Goal: Information Seeking & Learning: Understand process/instructions

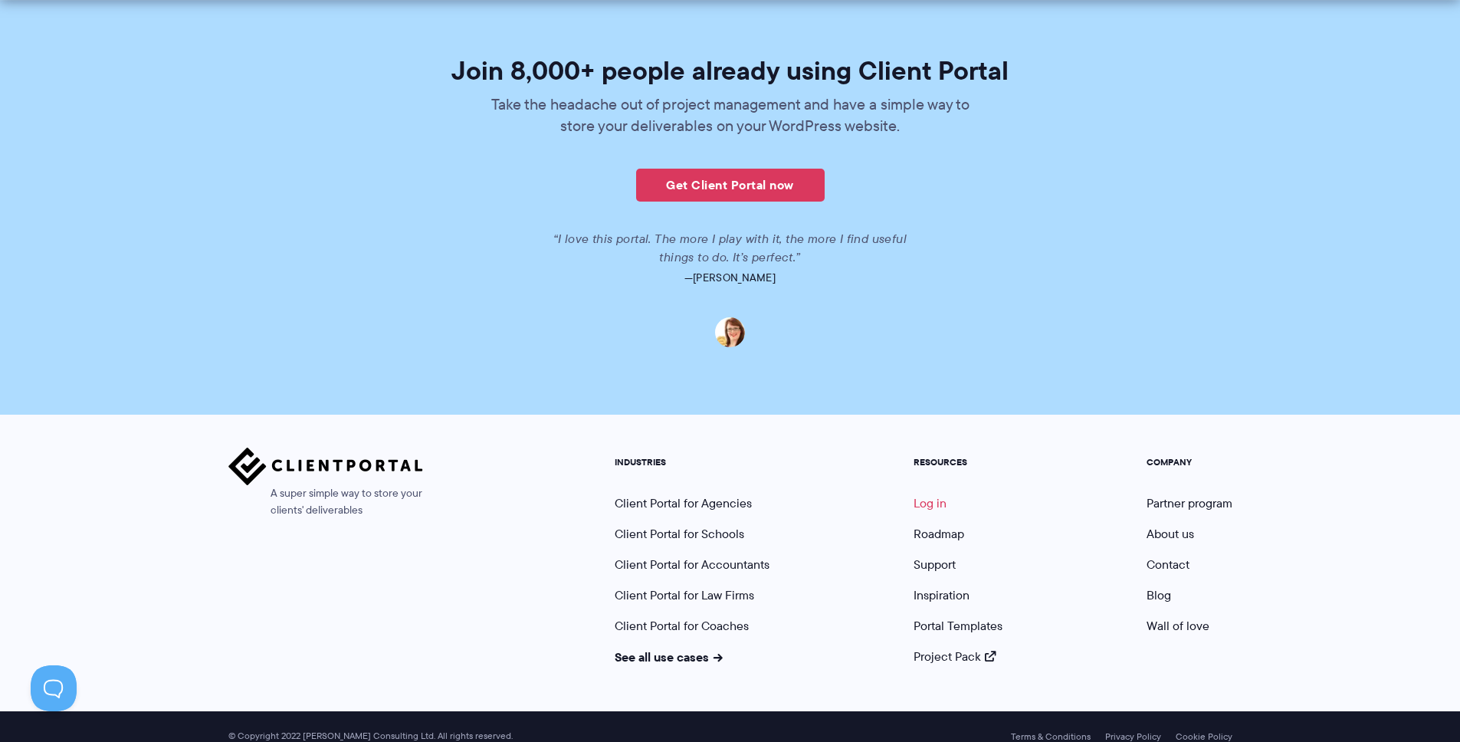
click at [932, 494] on link "Log in" at bounding box center [929, 503] width 33 height 18
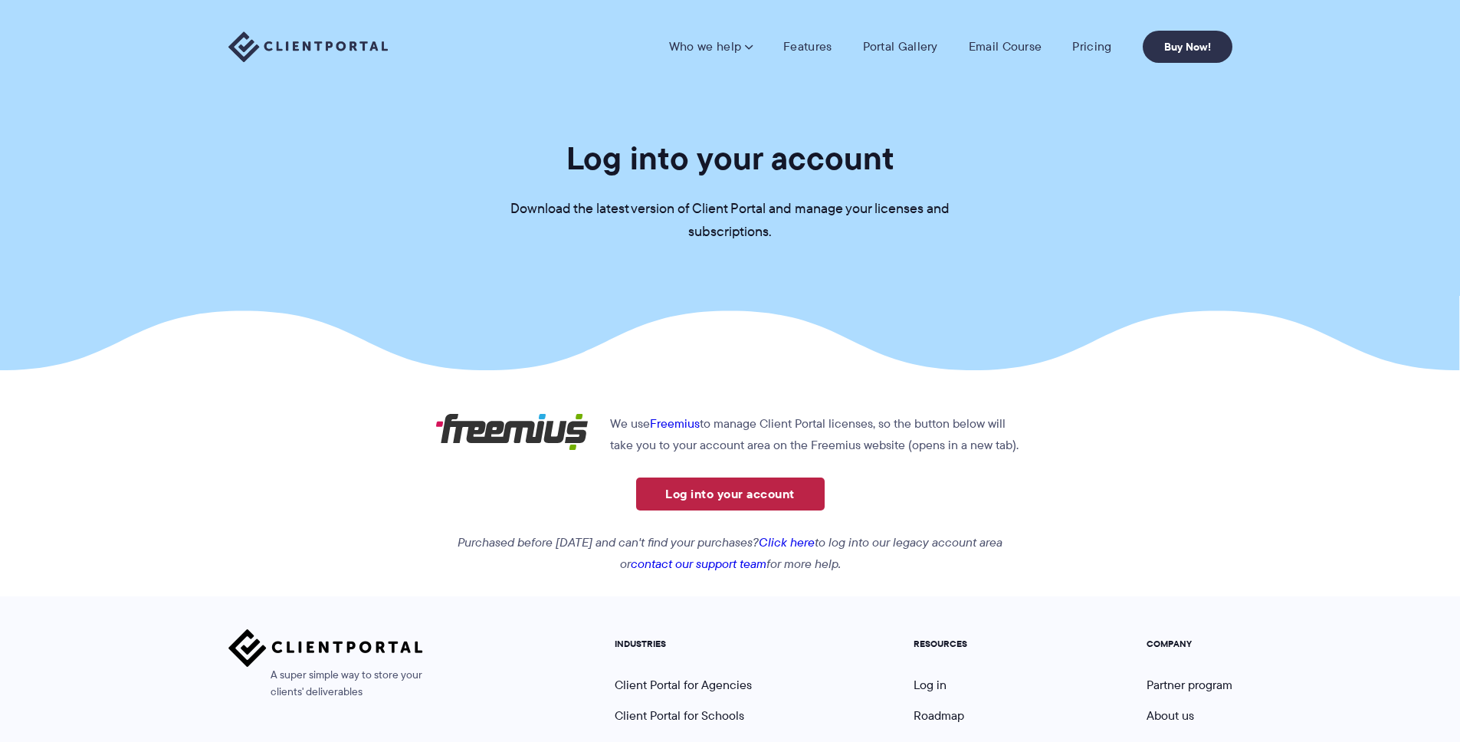
click at [715, 500] on link "Log into your account" at bounding box center [730, 493] width 189 height 33
click at [1140, 215] on section "Log into your account Download the latest version of Client Portal and manage y…" at bounding box center [730, 185] width 1460 height 370
click at [815, 530] on div "We use Freemius to manage Client Portal licenses, so the button below will take…" at bounding box center [730, 494] width 612 height 162
click at [810, 536] on link "Click here" at bounding box center [787, 542] width 56 height 18
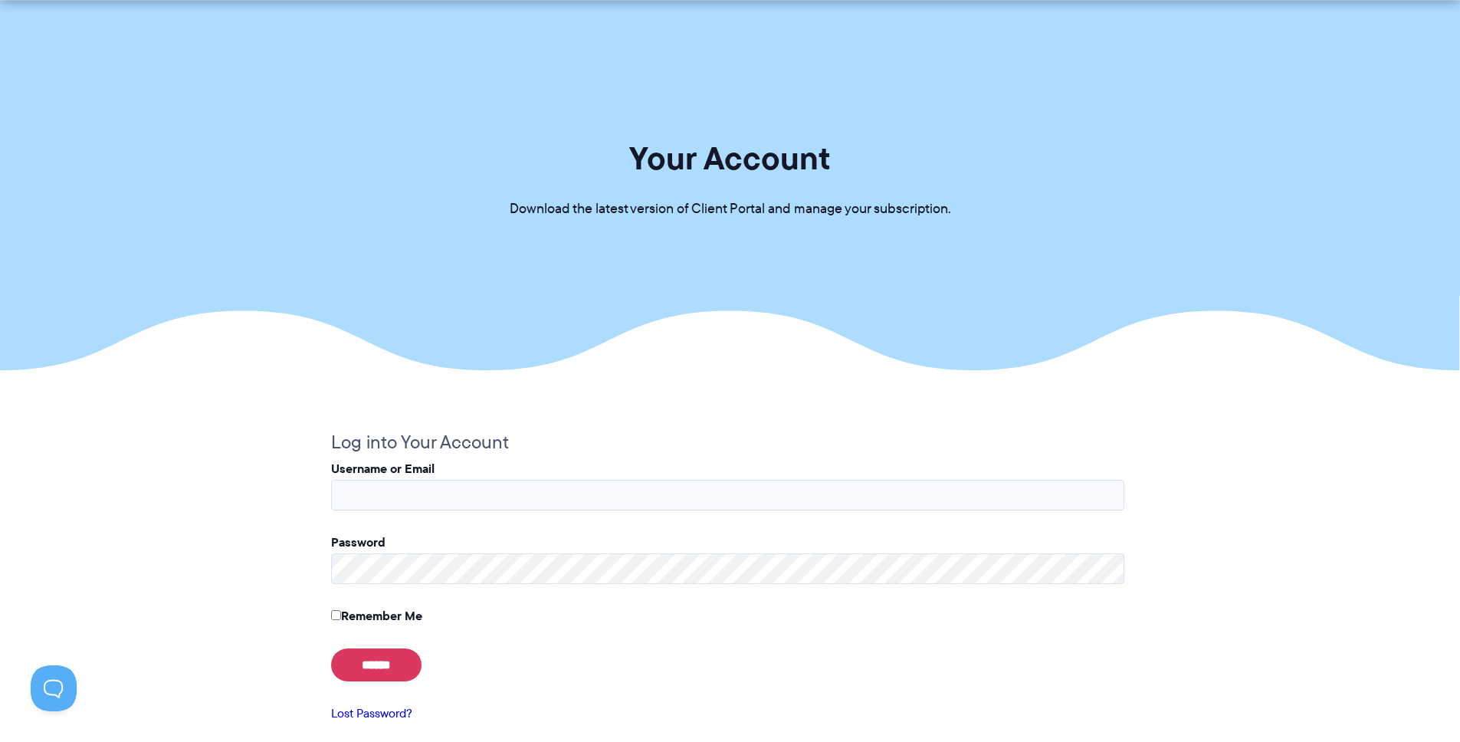
scroll to position [428, 0]
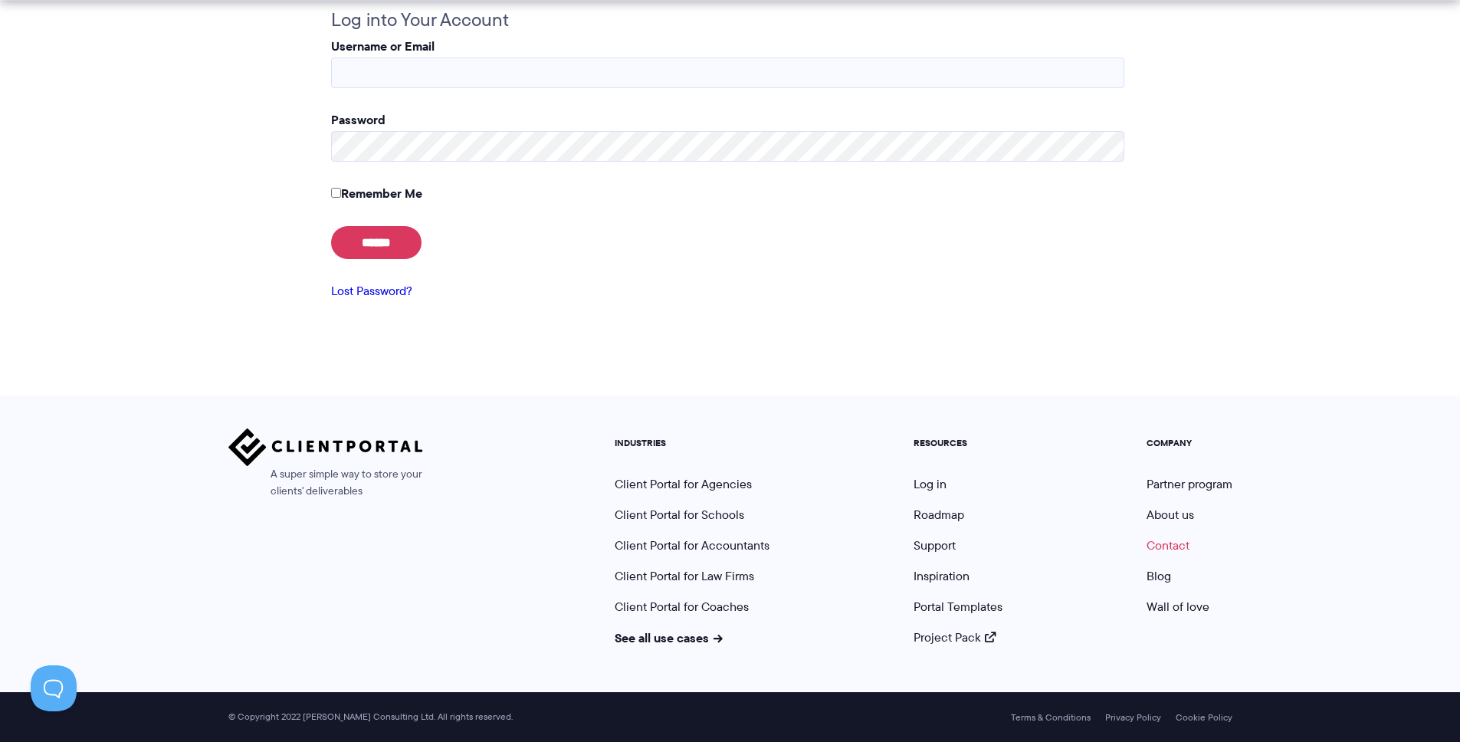
click at [1180, 552] on link "Contact" at bounding box center [1167, 545] width 43 height 18
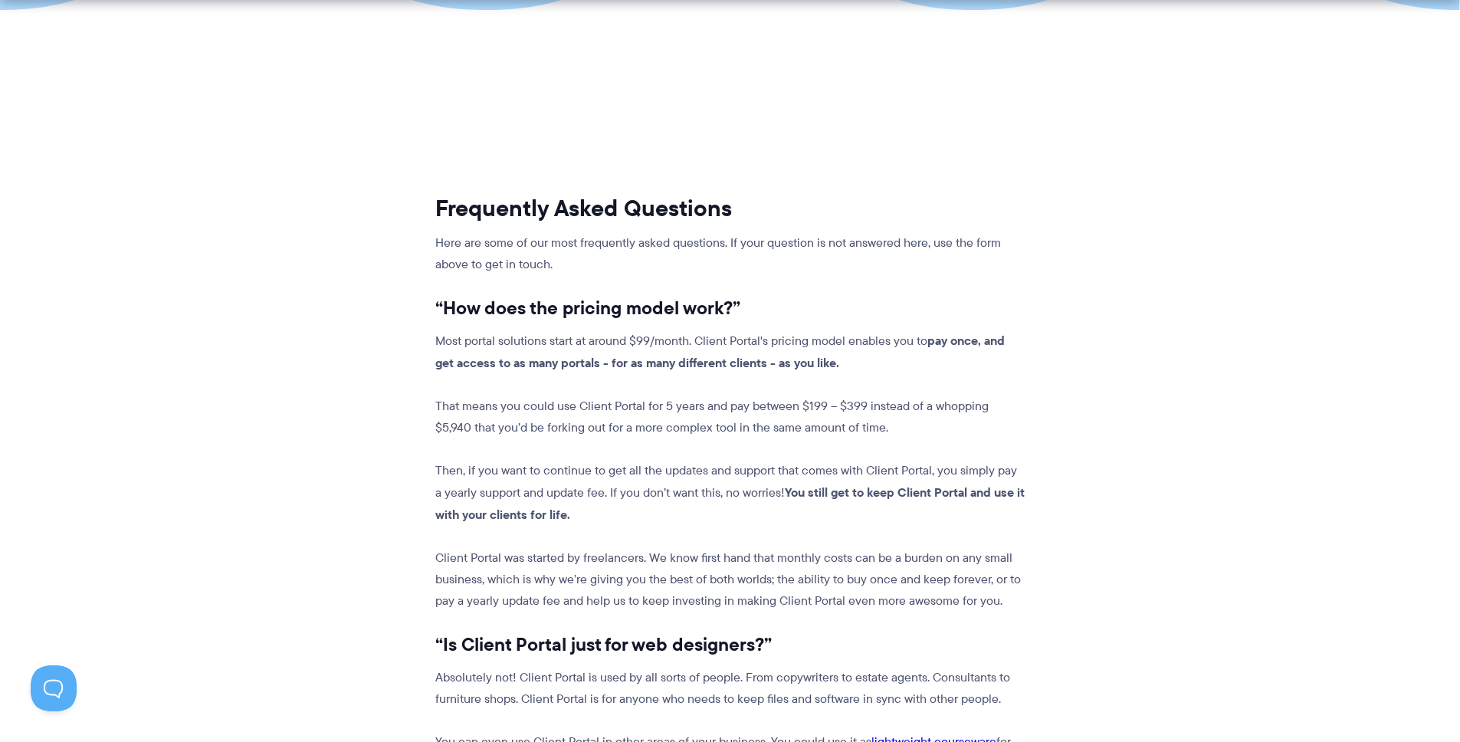
scroll to position [1000, 0]
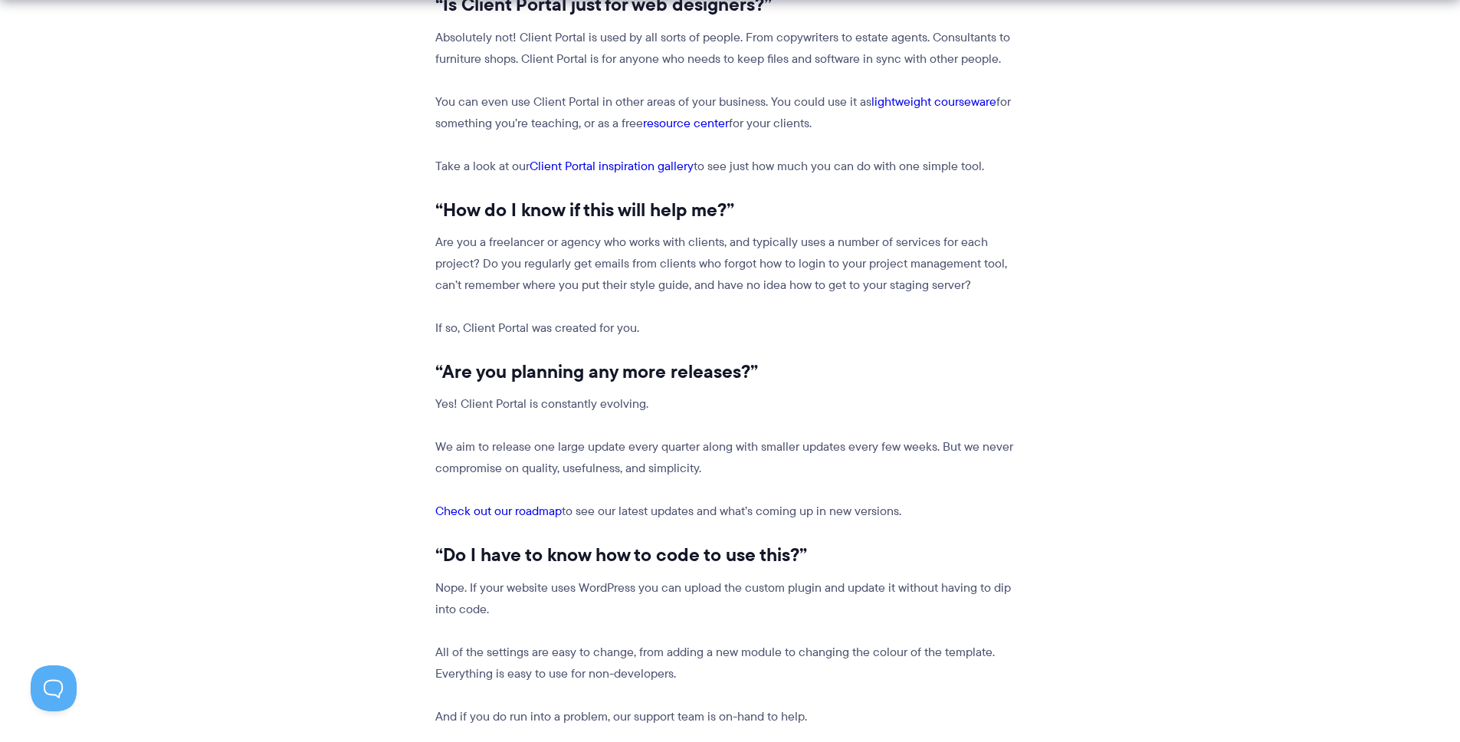
click at [1236, 146] on section "Frequently Asked Questions Here are some of our most frequently asked questions…" at bounding box center [730, 313] width 1460 height 1800
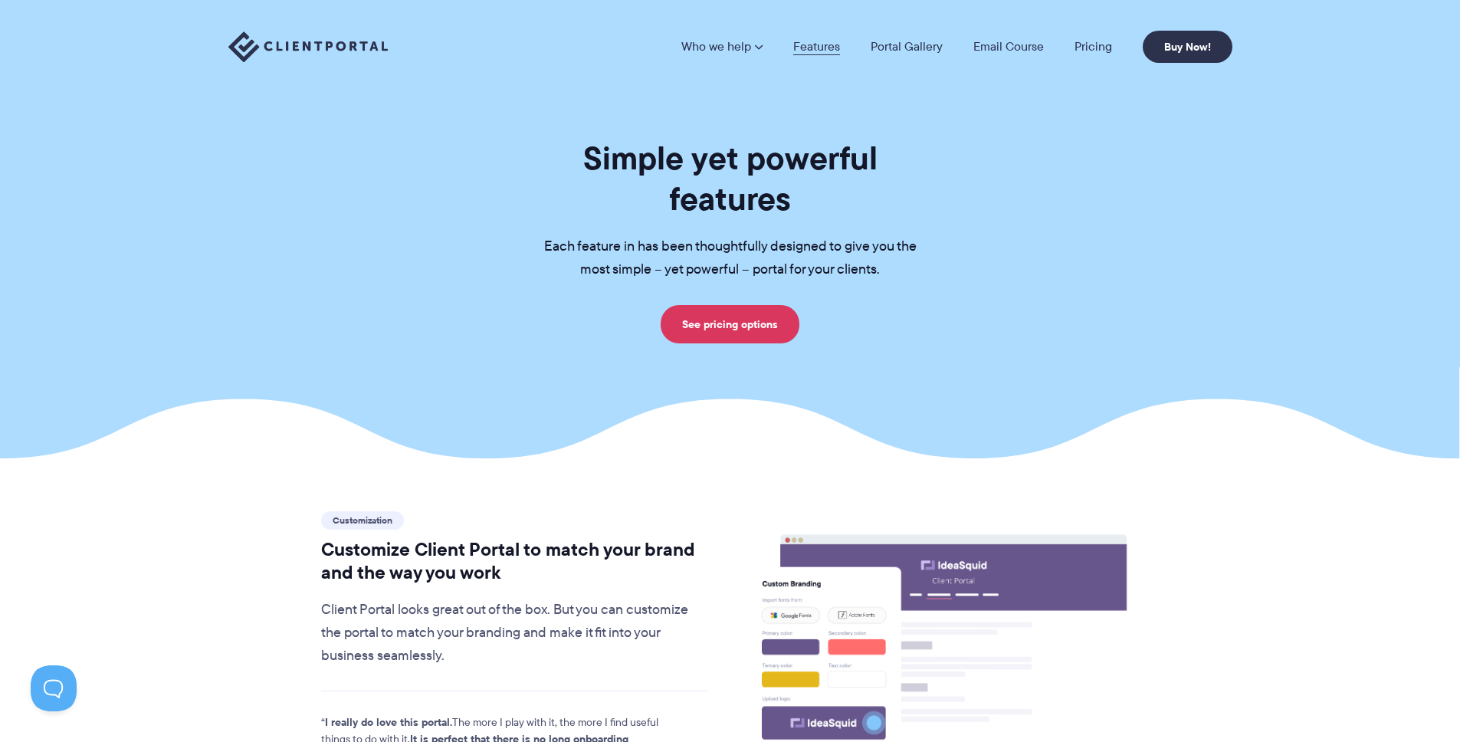
click at [819, 48] on link "Features" at bounding box center [816, 47] width 47 height 12
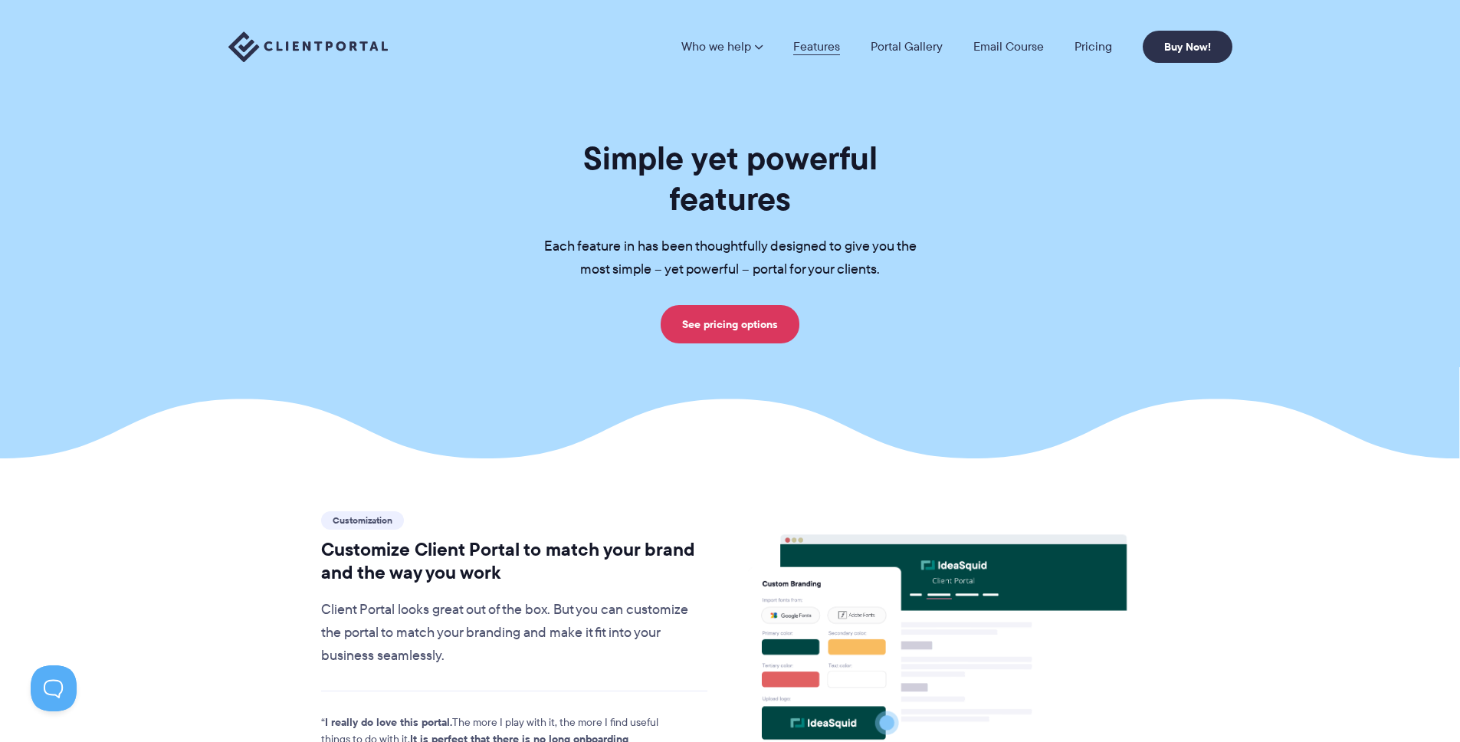
click at [831, 48] on link "Features" at bounding box center [816, 47] width 47 height 12
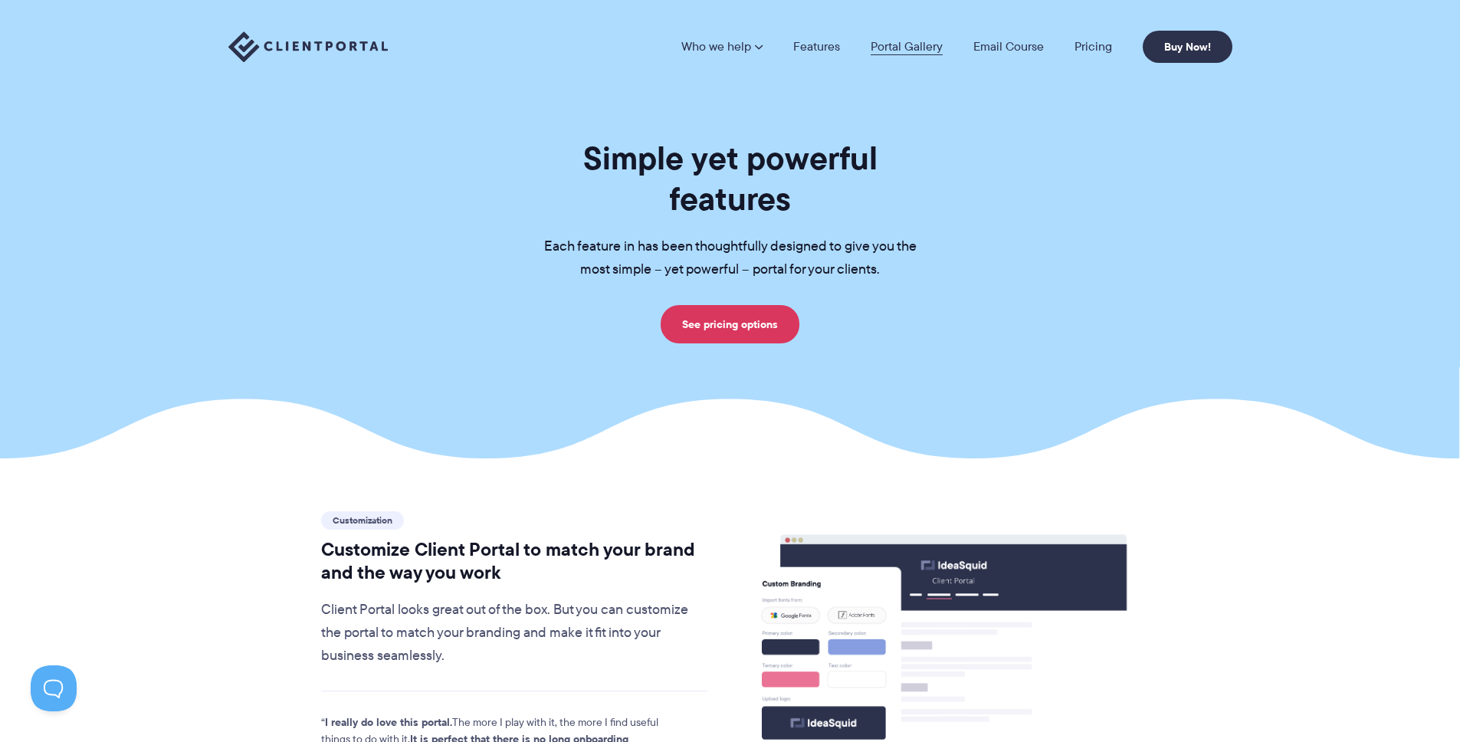
click at [896, 49] on link "Portal Gallery" at bounding box center [907, 47] width 72 height 12
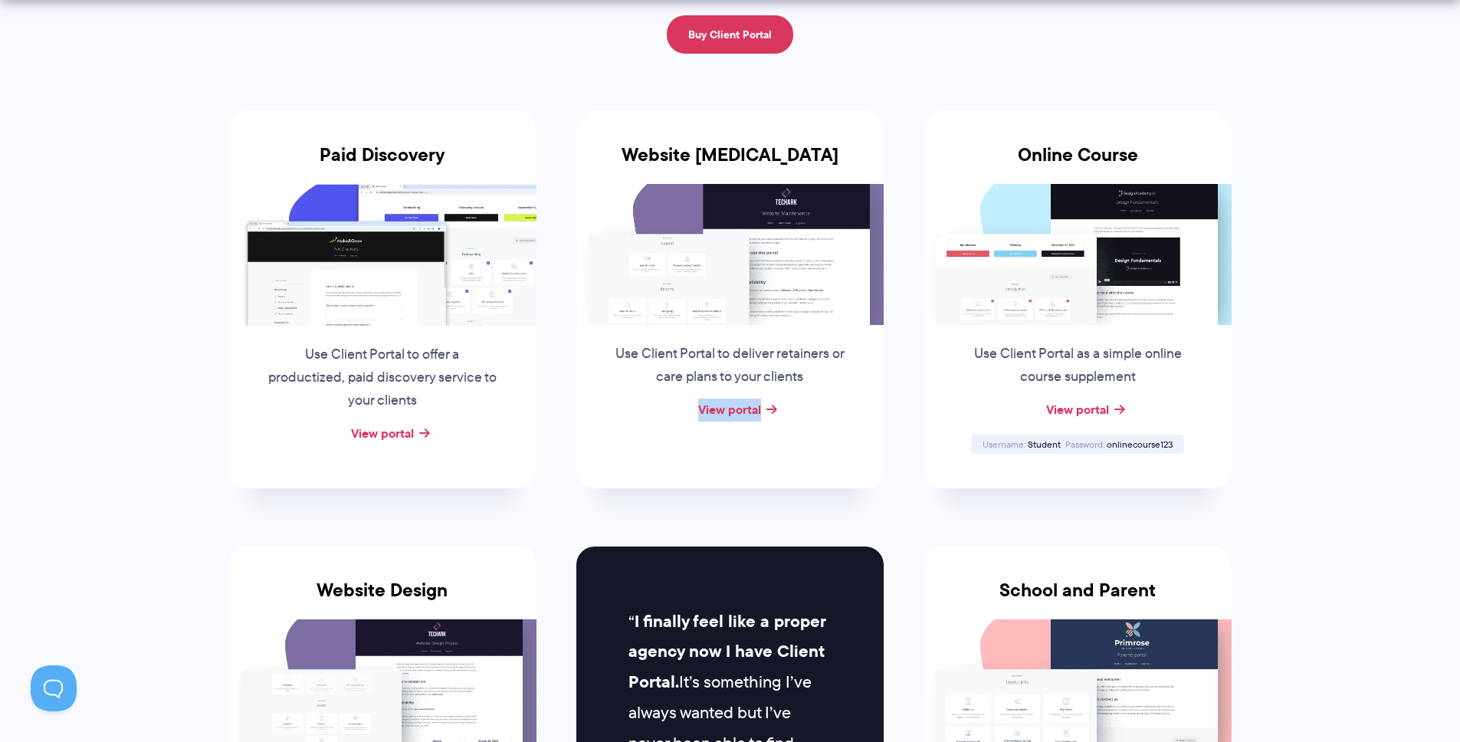
scroll to position [497, 0]
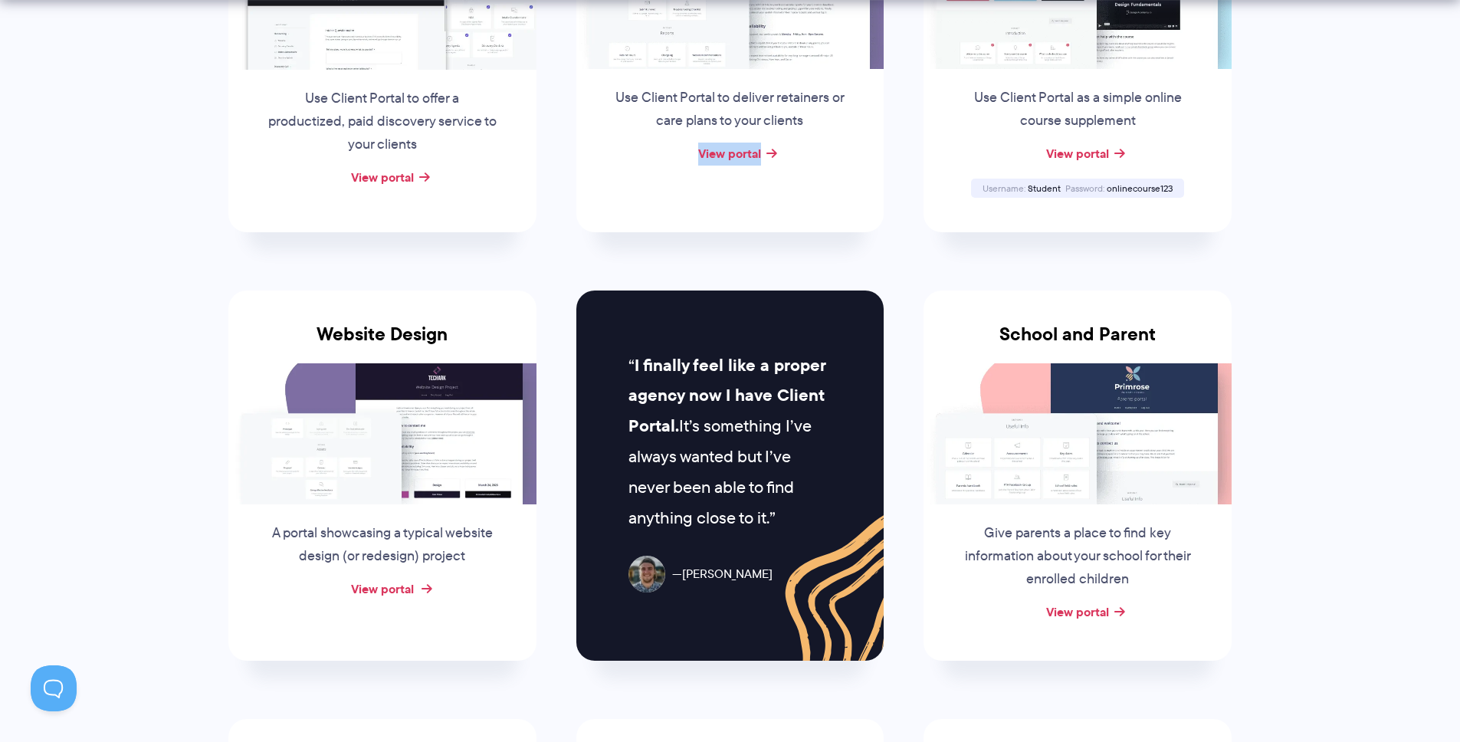
click at [380, 588] on link "View portal" at bounding box center [382, 588] width 63 height 18
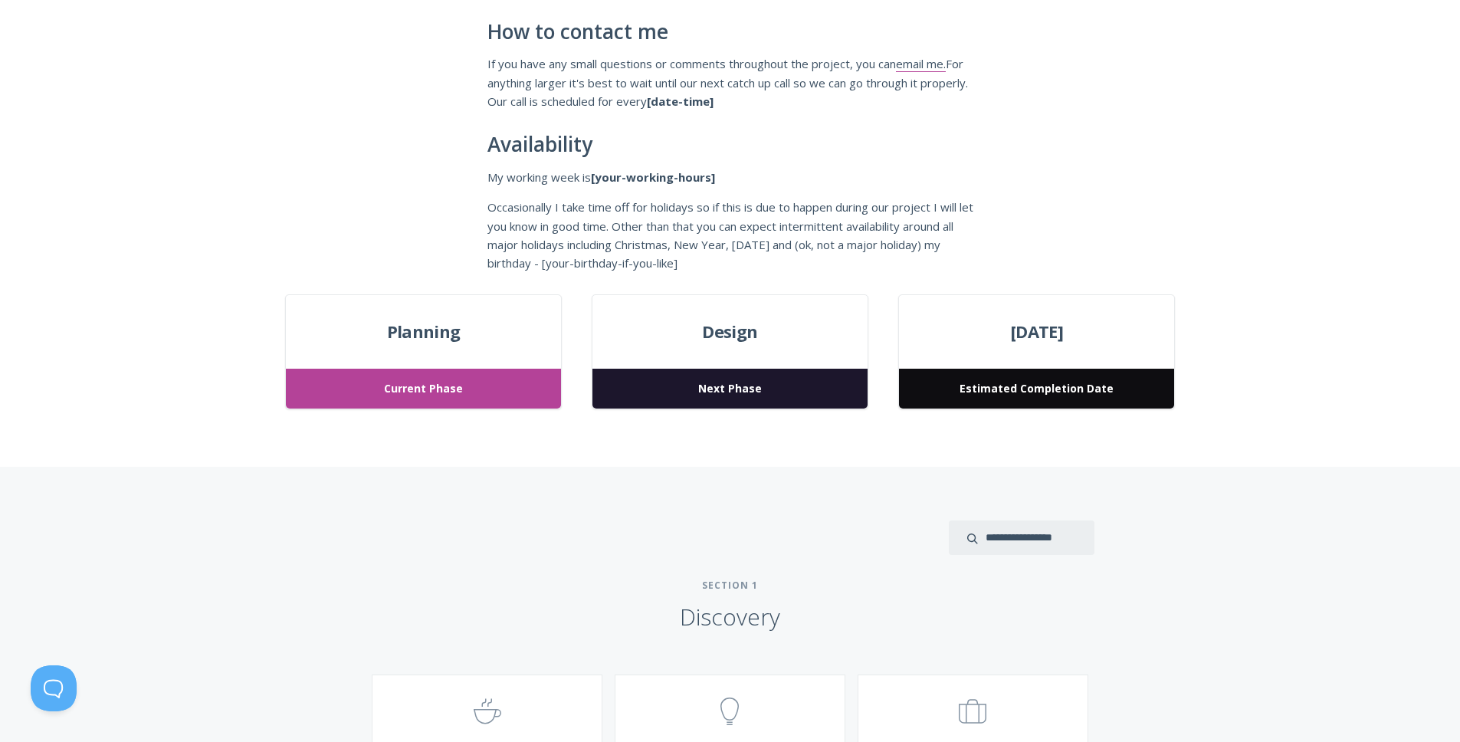
scroll to position [1, 0]
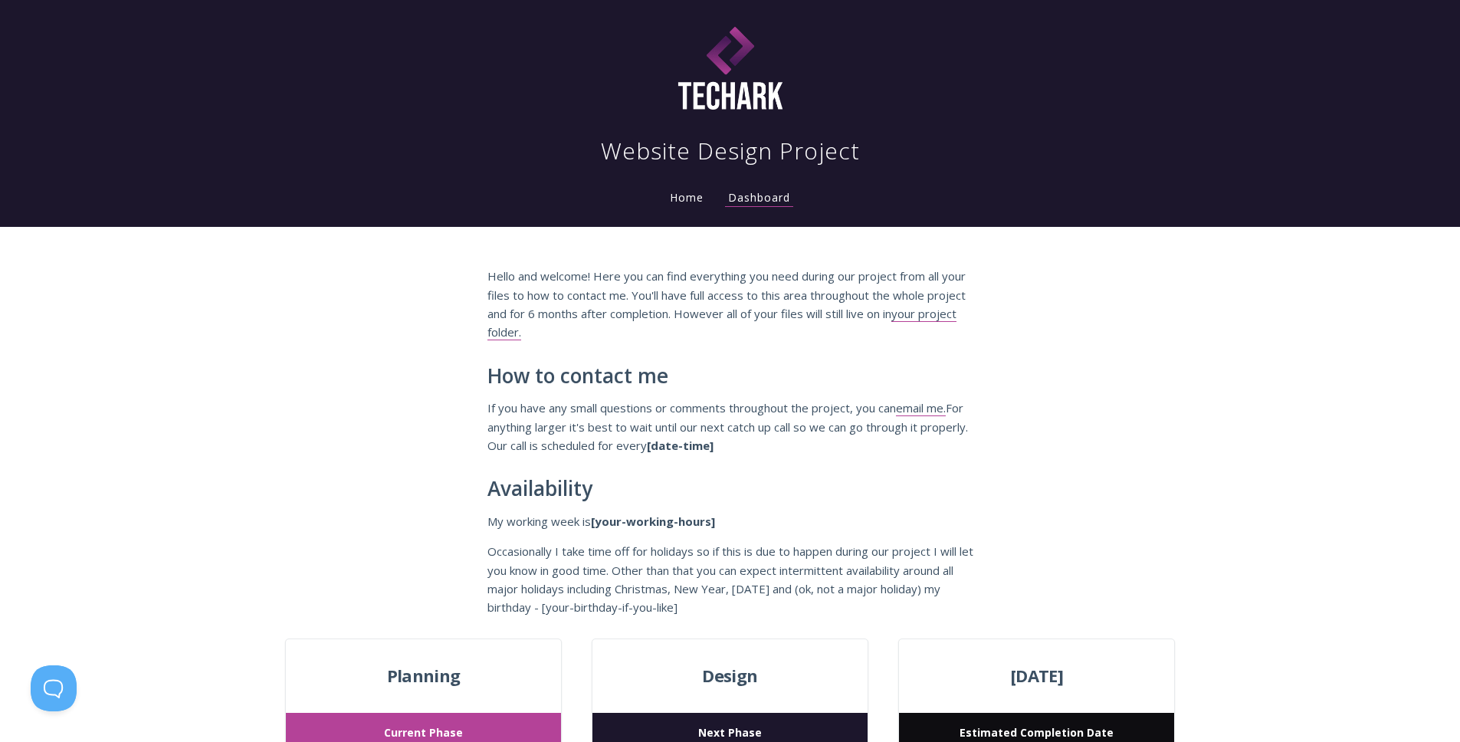
click at [688, 200] on link "Home" at bounding box center [687, 197] width 40 height 15
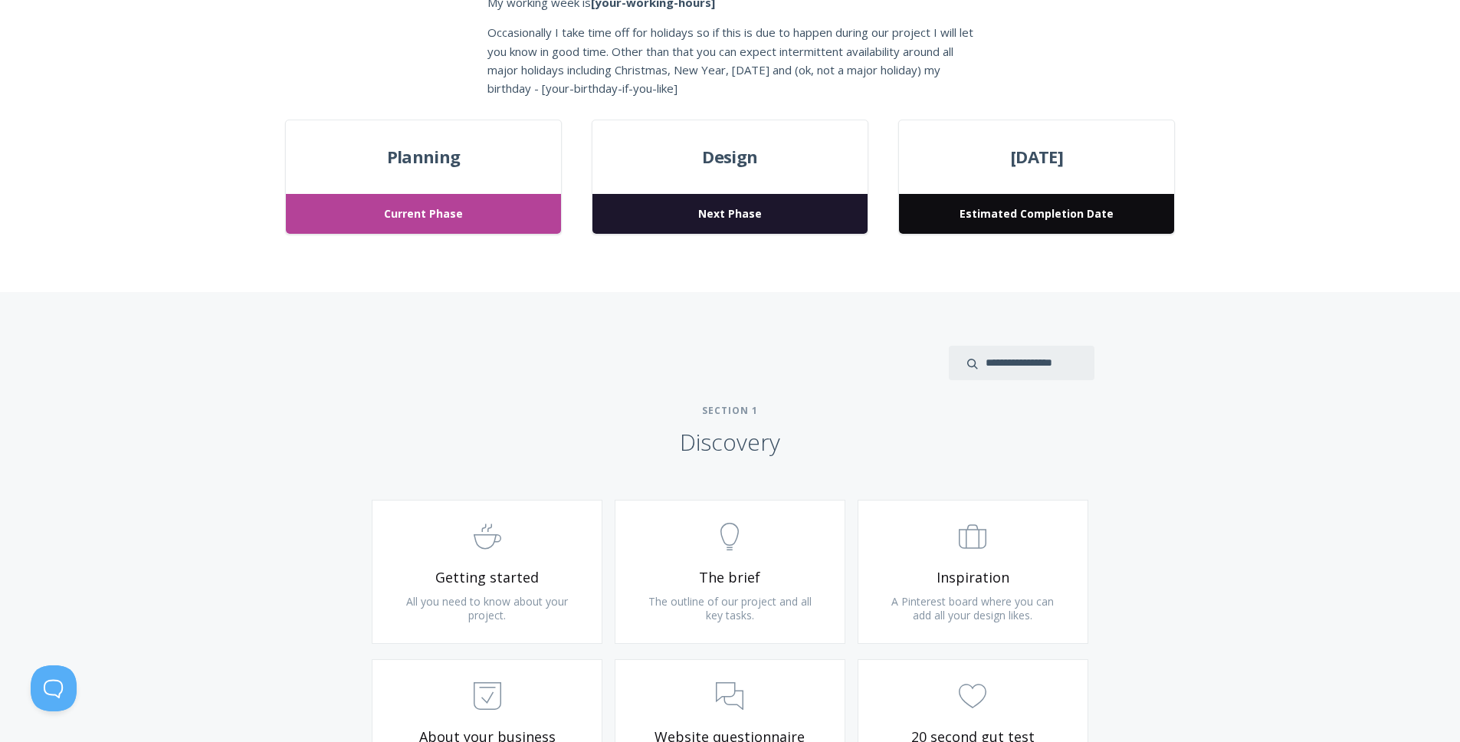
scroll to position [751, 0]
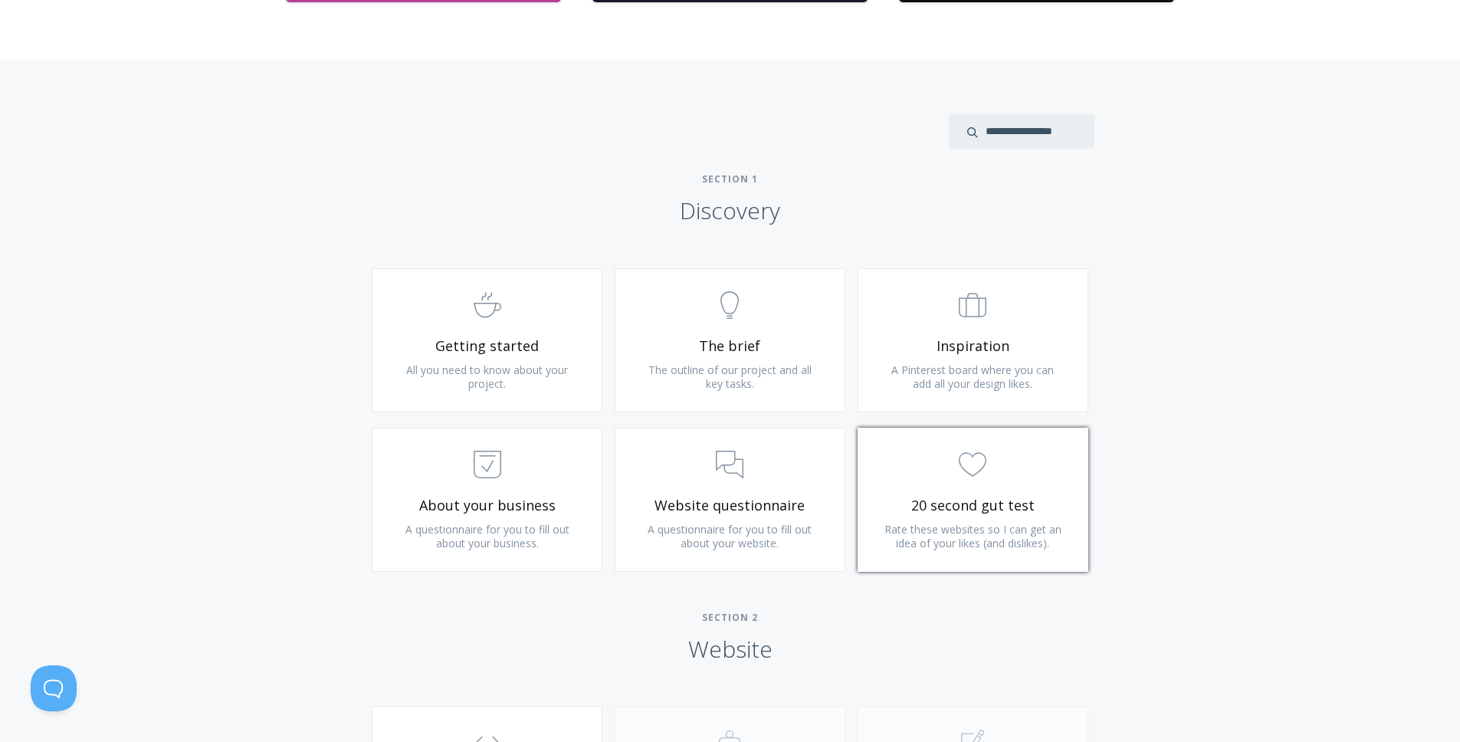
click at [957, 502] on span "20 second gut test" at bounding box center [972, 506] width 183 height 18
click at [668, 500] on span "Website questionnaire" at bounding box center [729, 506] width 183 height 18
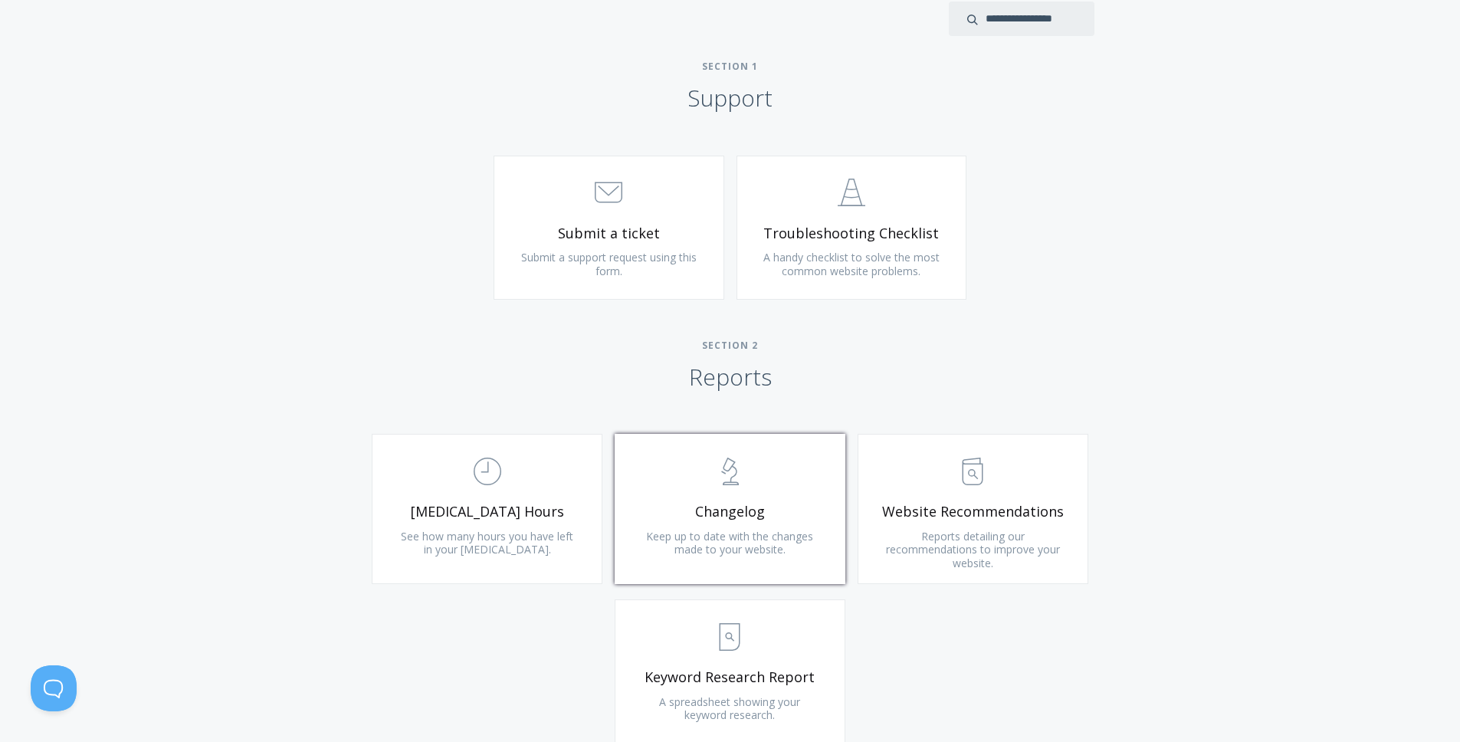
scroll to position [674, 0]
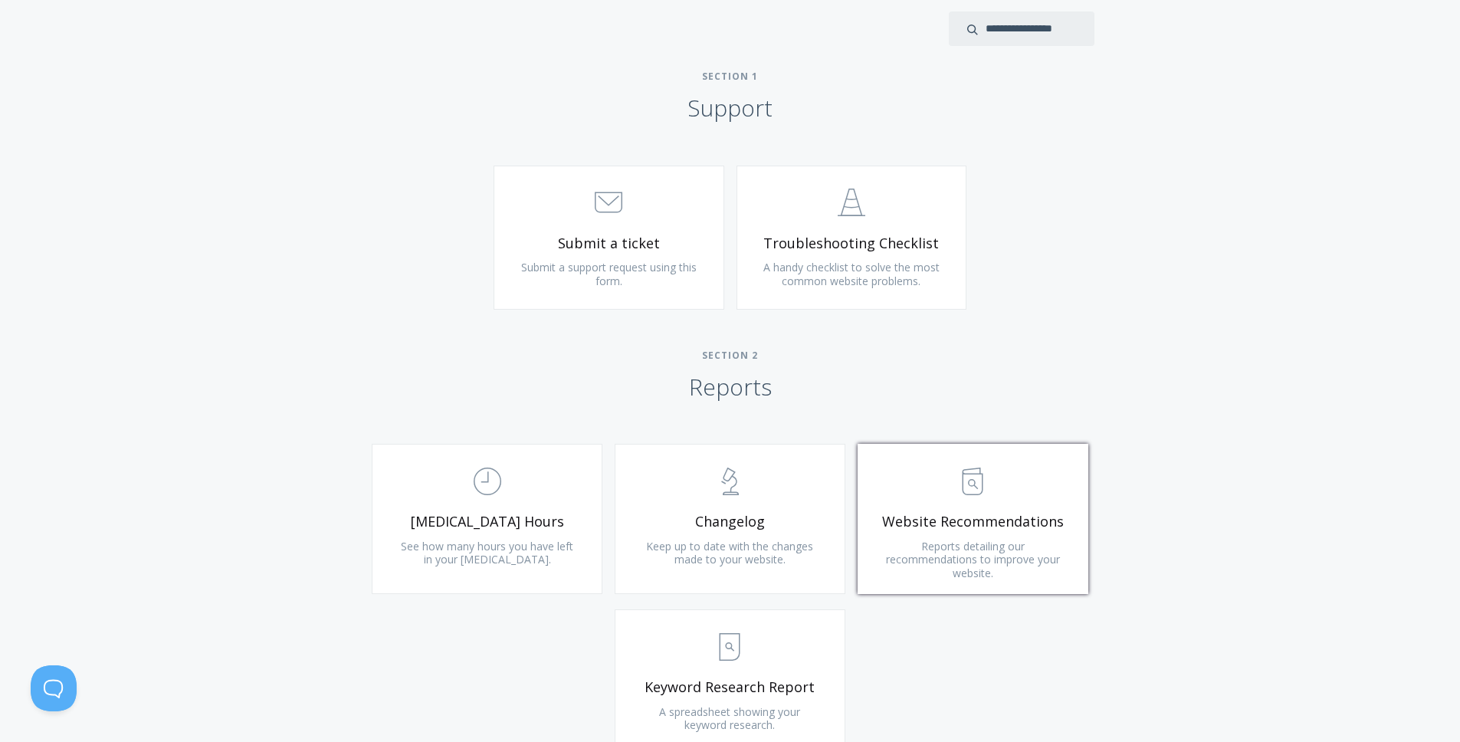
click at [981, 487] on icon ".st0{fill:none;stroke:#000000;stroke-width:2;stroke-miterlimit:10;} Untitled-13" at bounding box center [973, 481] width 28 height 28
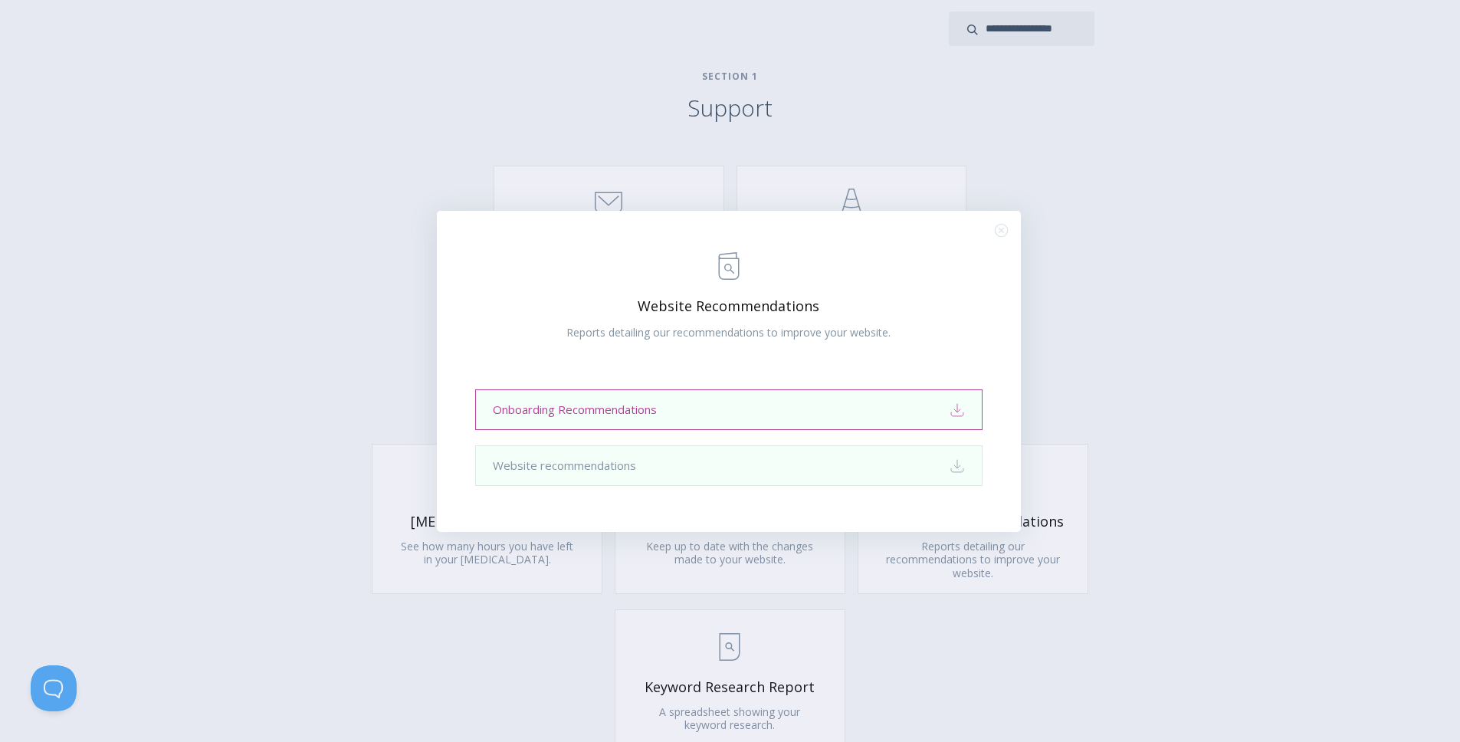
click at [888, 412] on link "Onboarding Recommendations Download" at bounding box center [728, 409] width 507 height 41
drag, startPoint x: 1256, startPoint y: 268, endPoint x: 1198, endPoint y: 299, distance: 65.8
click at [1255, 268] on div ".st0{fill:none;stroke:#000000;stroke-width:2;stroke-miterlimit:10;} Untitled-13…" at bounding box center [730, 371] width 1460 height 742
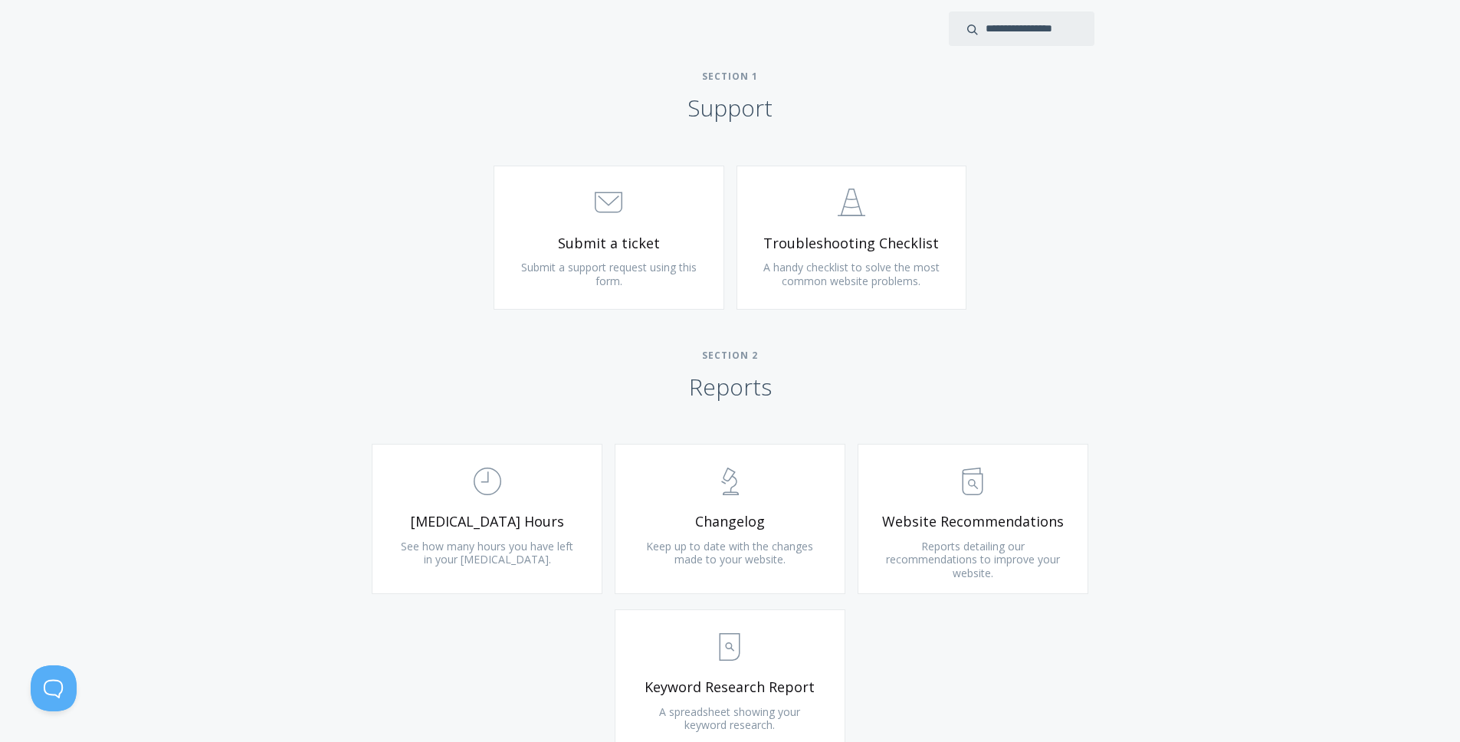
drag, startPoint x: 1191, startPoint y: 242, endPoint x: 1179, endPoint y: 242, distance: 11.5
click at [1190, 242] on div "Type more than three characters to get results. See search results below. No se…" at bounding box center [730, 600] width 1460 height 1284
click at [877, 206] on span ".st0{fill:none;stroke:#000000;stroke-width:2;stroke-miterlimit:10;} Untitled-24" at bounding box center [851, 203] width 183 height 47
click at [663, 228] on link ".st0{fill:none;stroke:#000000;stroke-width:2;stroke-miterlimit:10;} 3. Communic…" at bounding box center [609, 238] width 231 height 144
click at [528, 528] on span "Retainer Hours" at bounding box center [486, 522] width 183 height 18
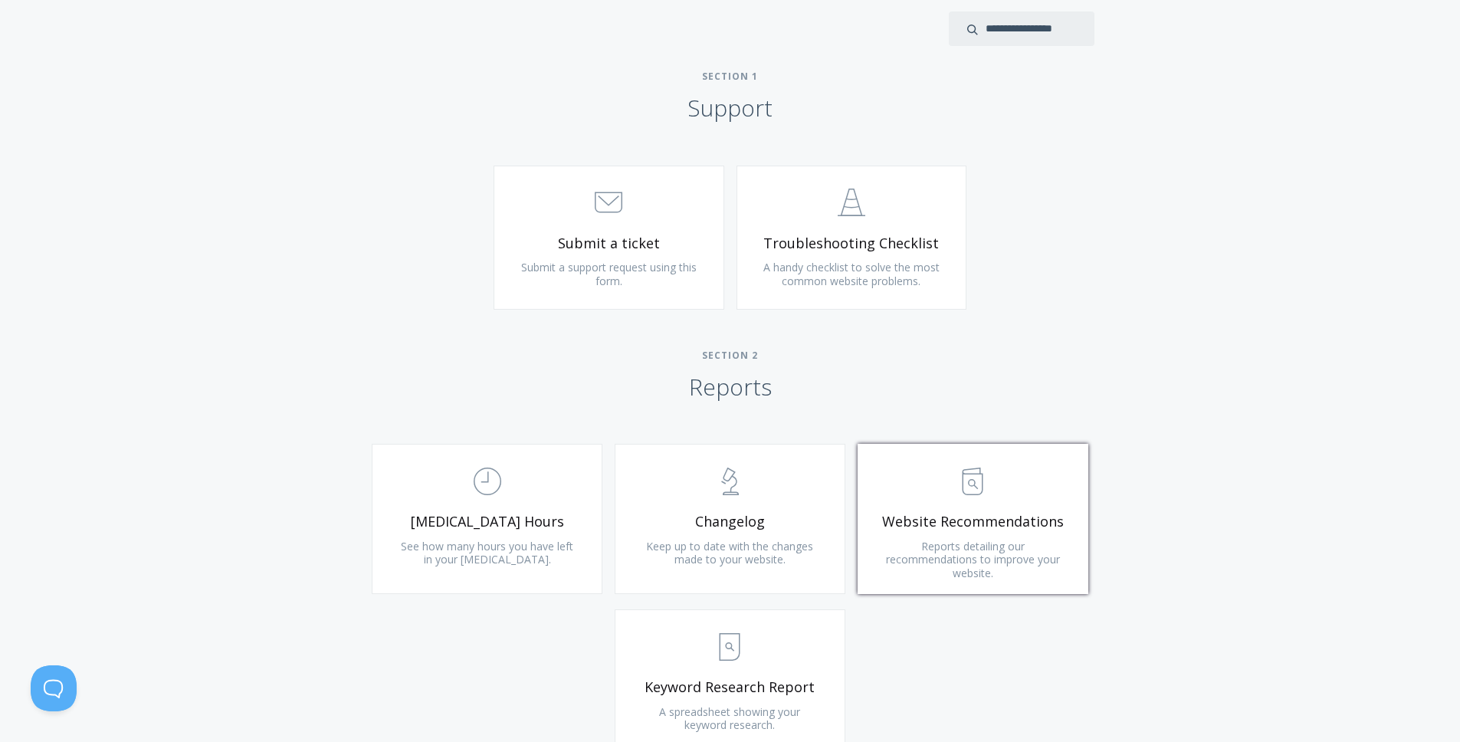
scroll to position [982, 0]
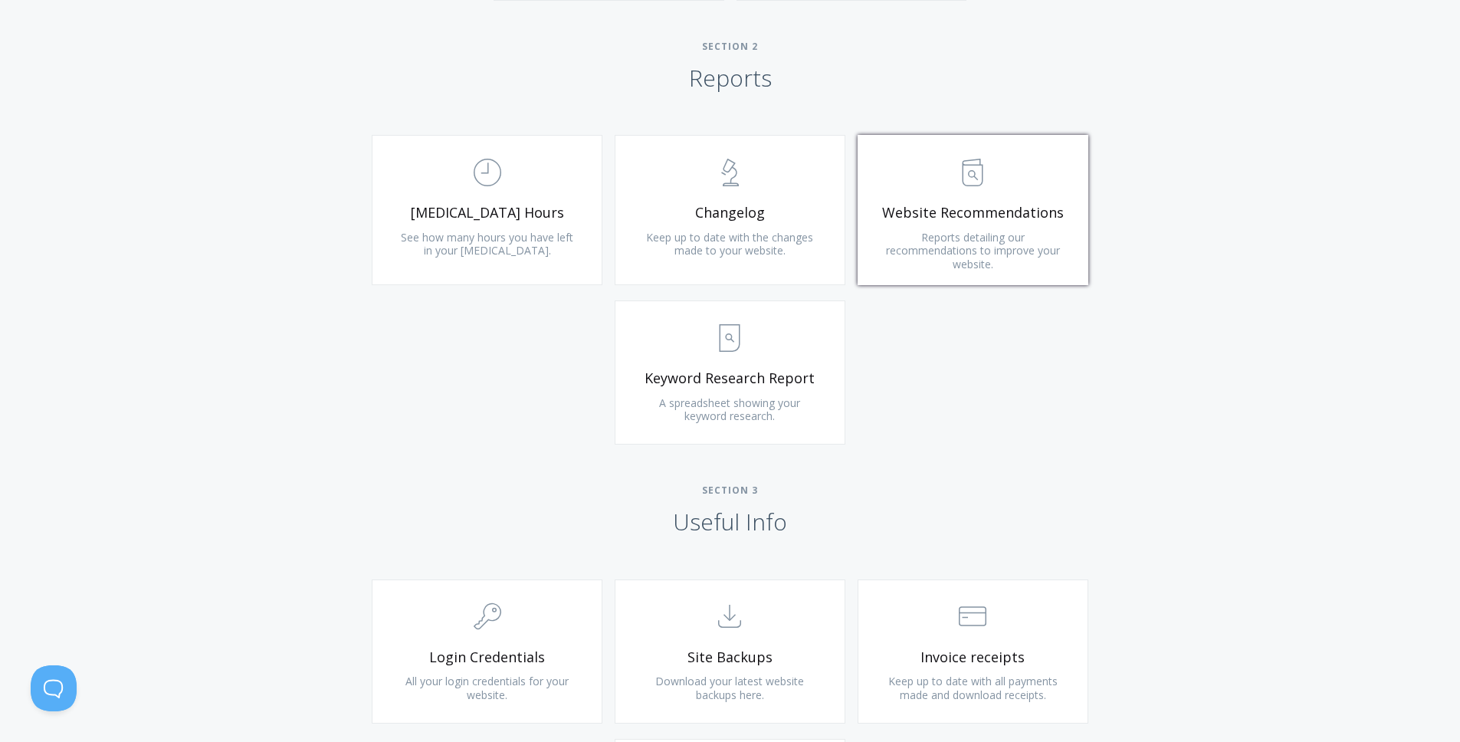
click at [963, 208] on span "Website Recommendations" at bounding box center [972, 213] width 183 height 18
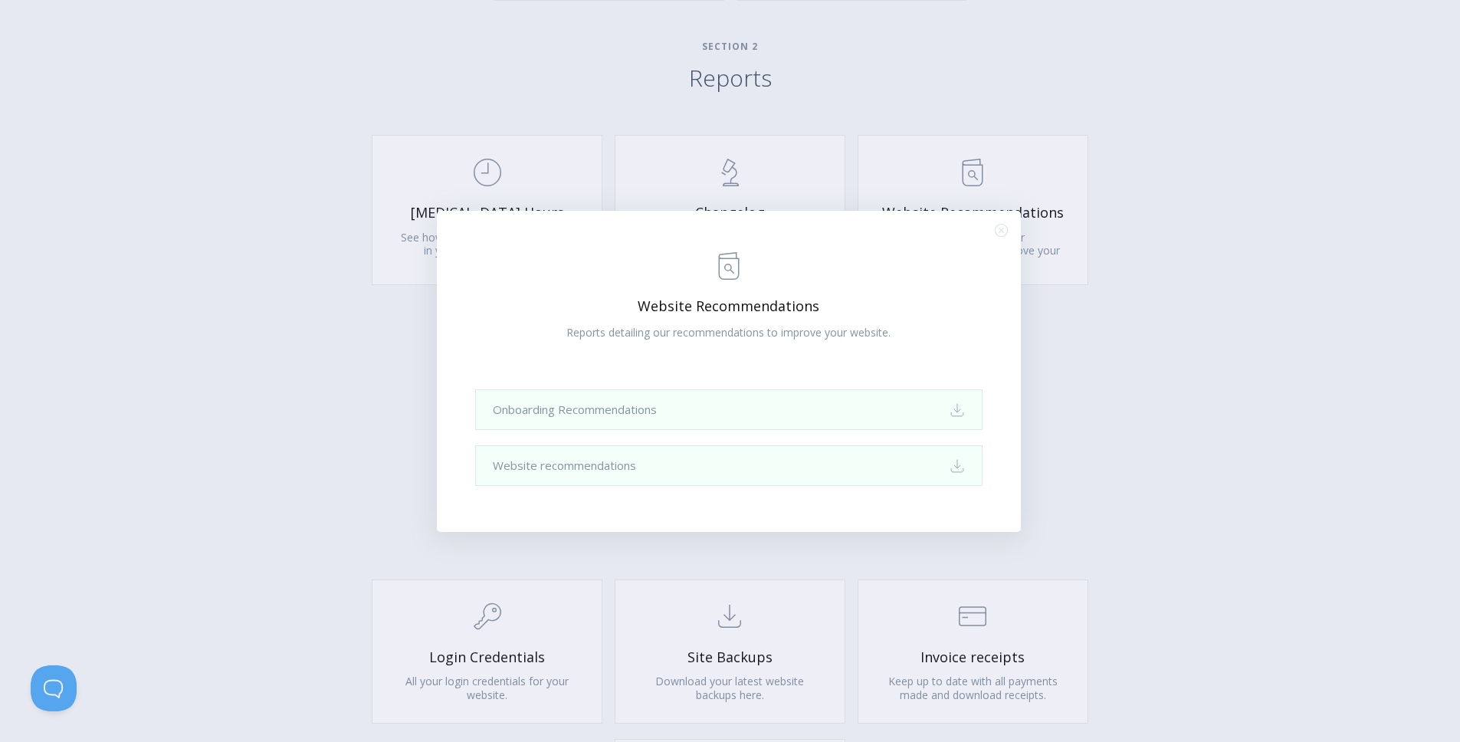
click at [1109, 352] on div ".st0{fill:none;stroke:#000000;stroke-width:2;stroke-miterlimit:10;} Untitled-13…" at bounding box center [730, 371] width 1460 height 742
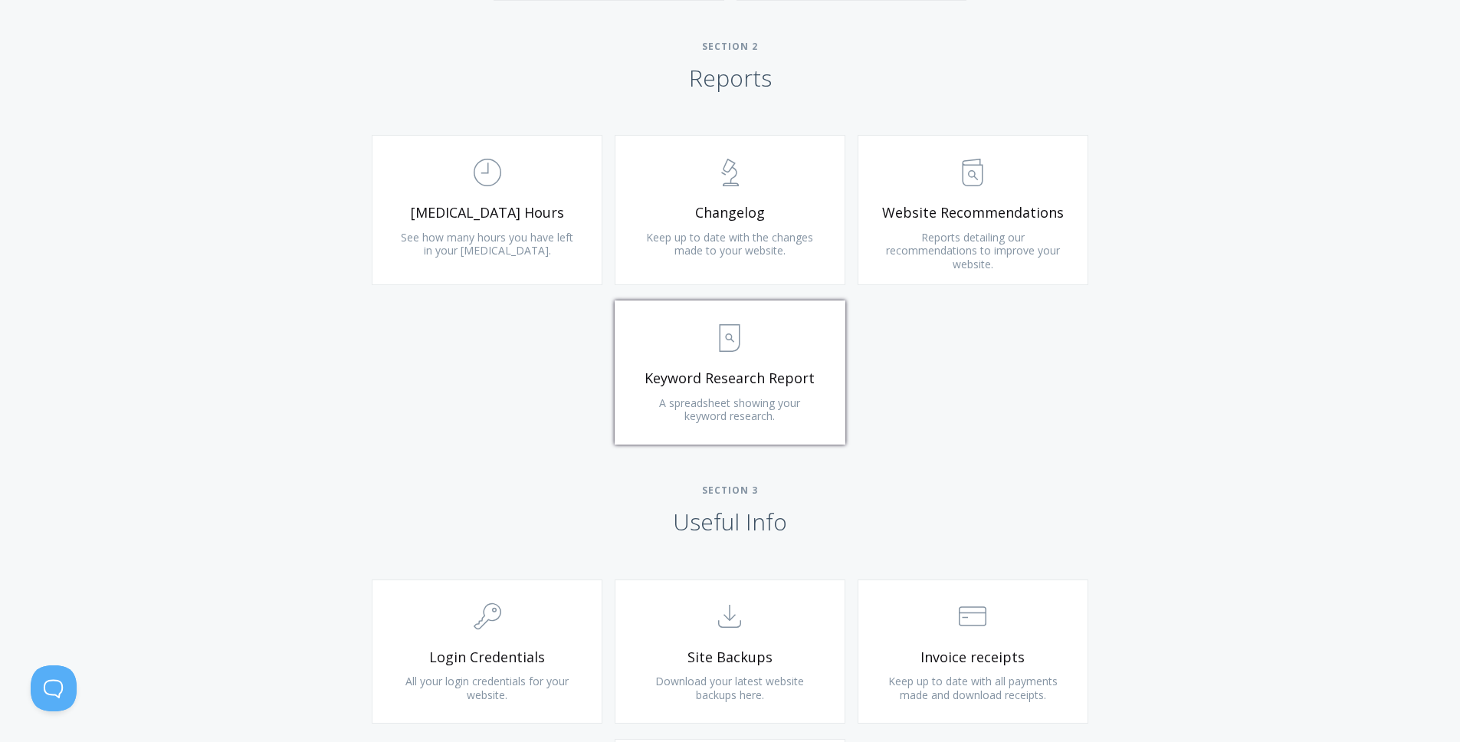
click at [769, 344] on span ".st0{fill:none;stroke:#000000;stroke-width:2;stroke-miterlimit:10;} Untitled-15" at bounding box center [729, 338] width 183 height 47
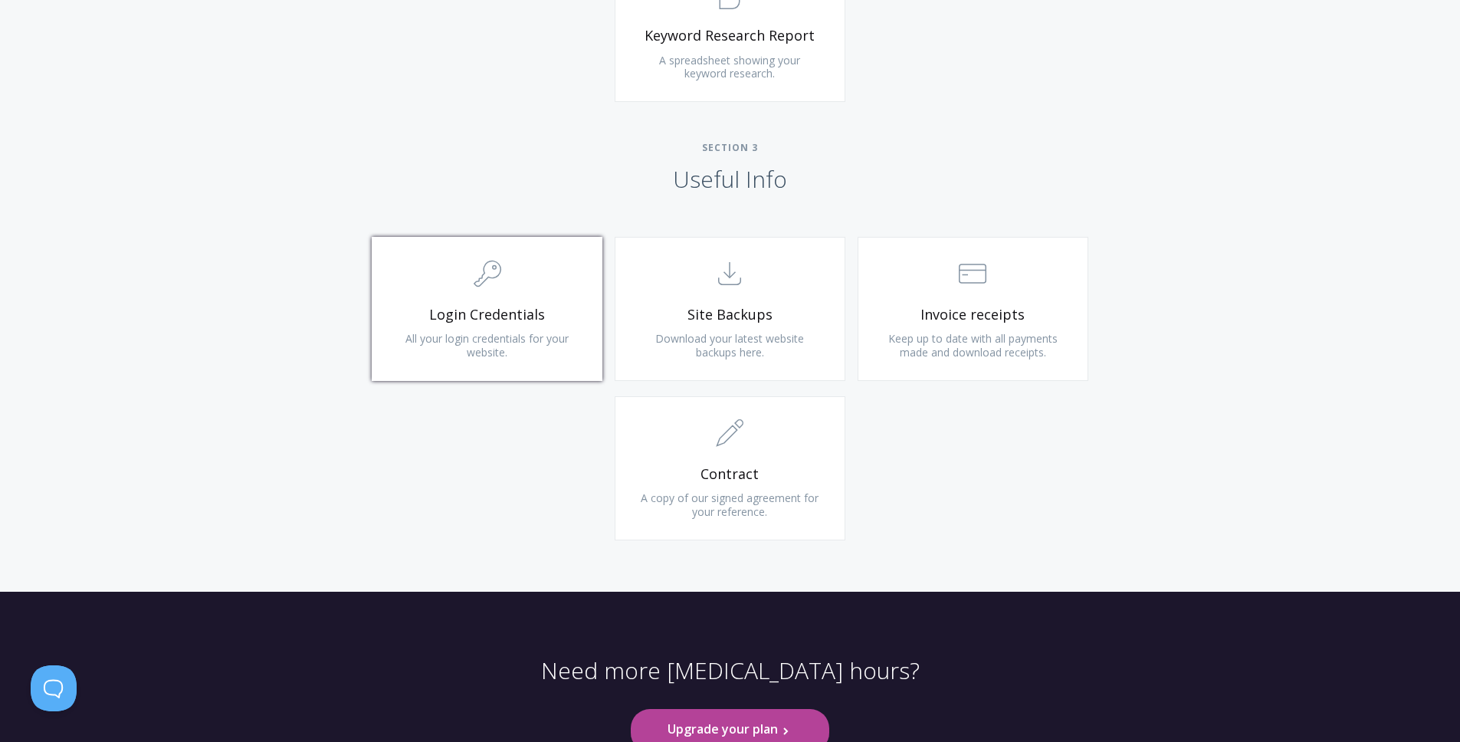
click at [516, 267] on span ".cls-1{fill:none;stroke:#000;stroke-miterlimit:10;stroke-width:2px;} 1. General" at bounding box center [486, 274] width 183 height 47
click at [807, 314] on span "Site Backups" at bounding box center [729, 315] width 183 height 18
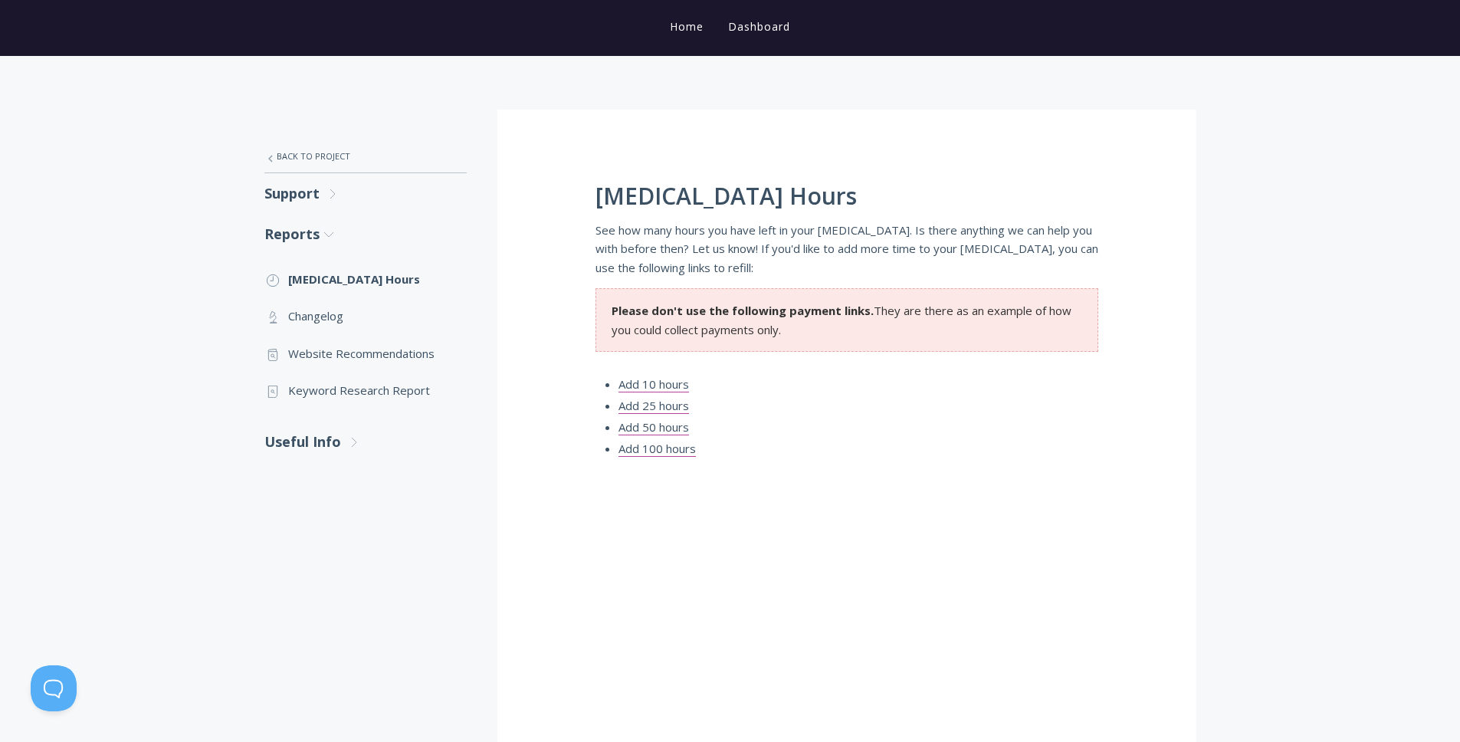
scroll to position [330, 0]
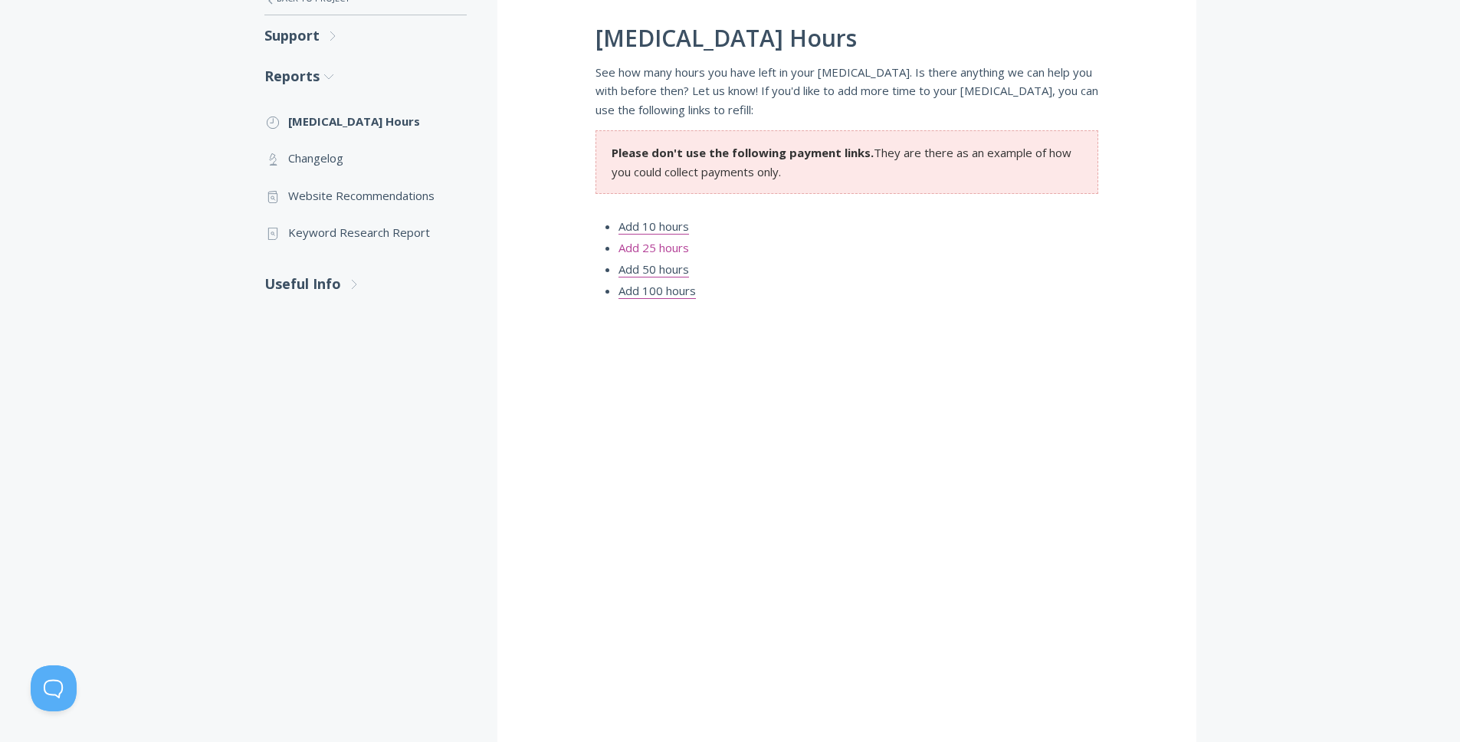
click at [683, 252] on link "Add 25 hours" at bounding box center [653, 248] width 71 height 16
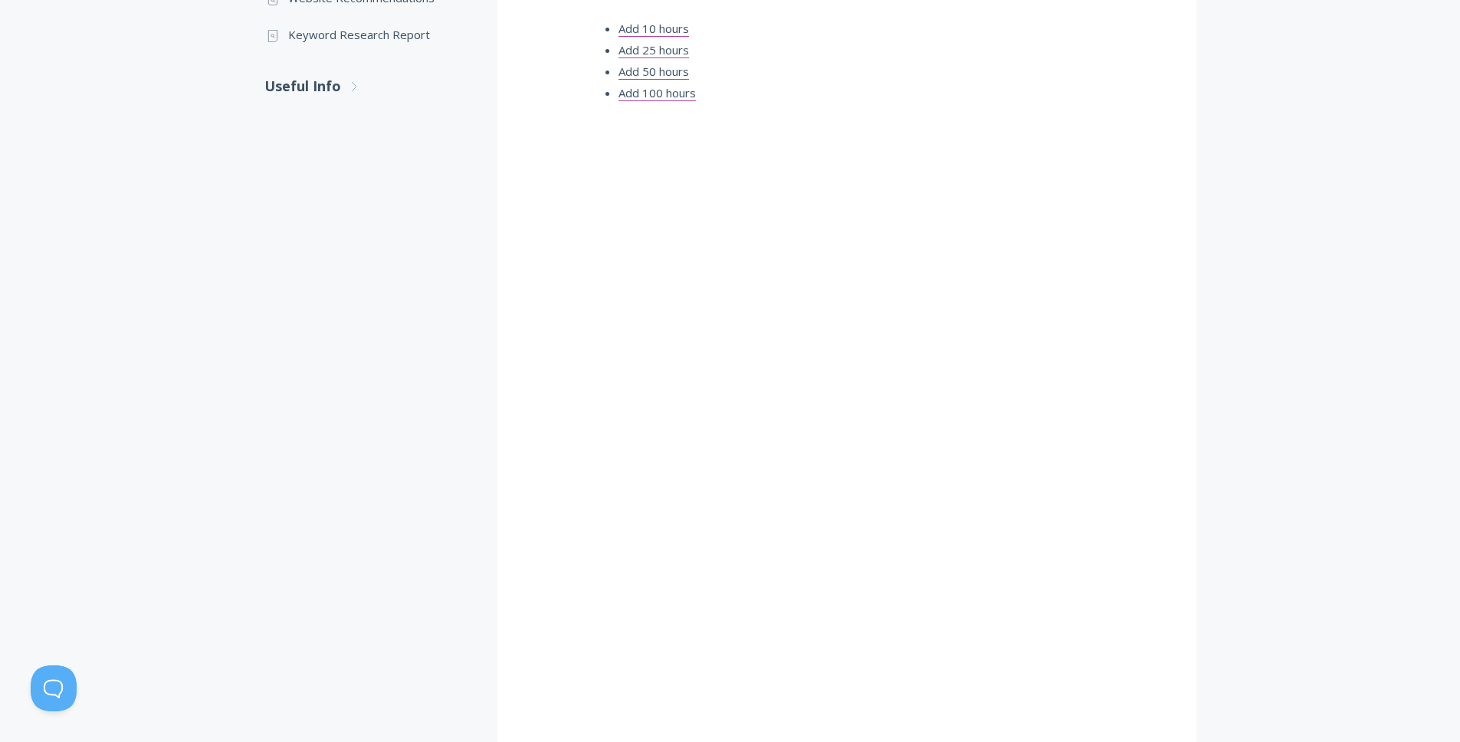
scroll to position [0, 0]
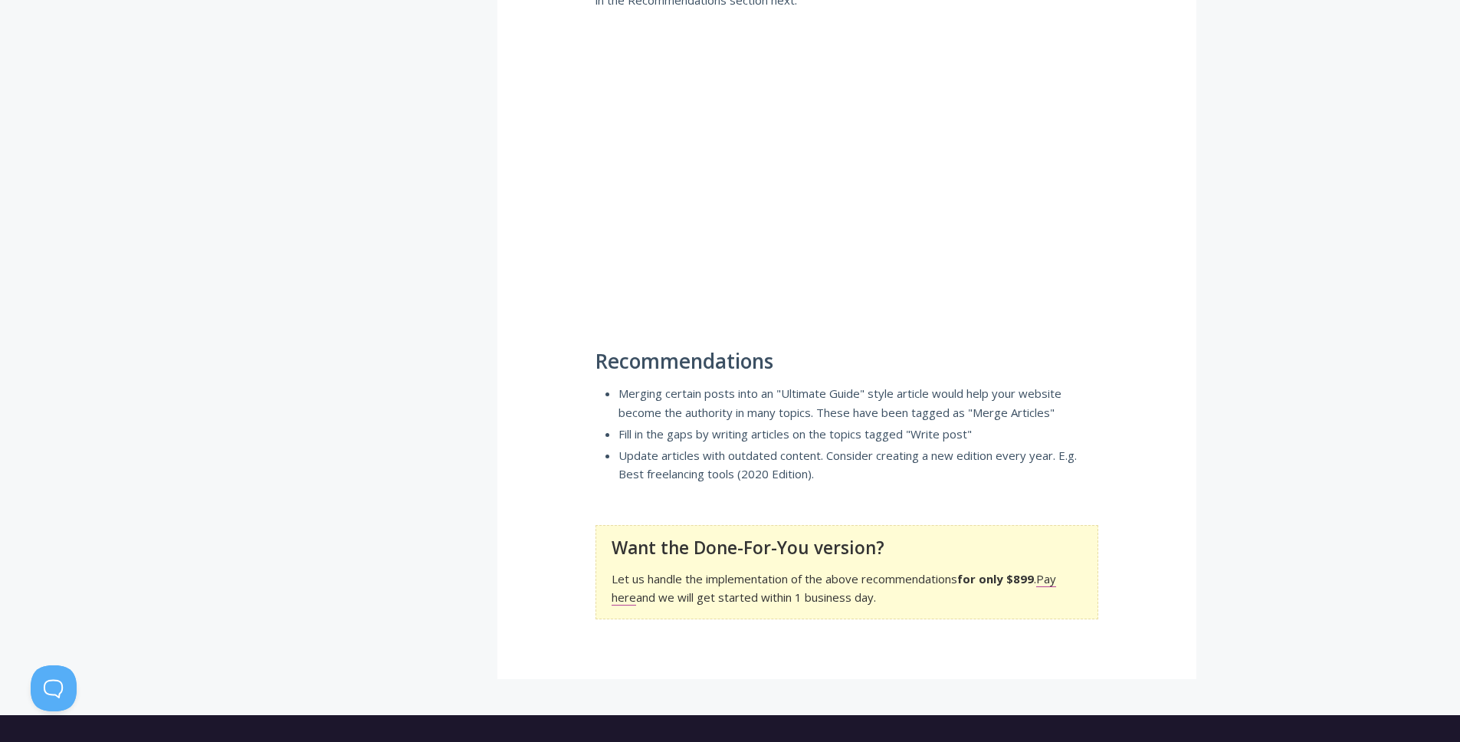
scroll to position [908, 0]
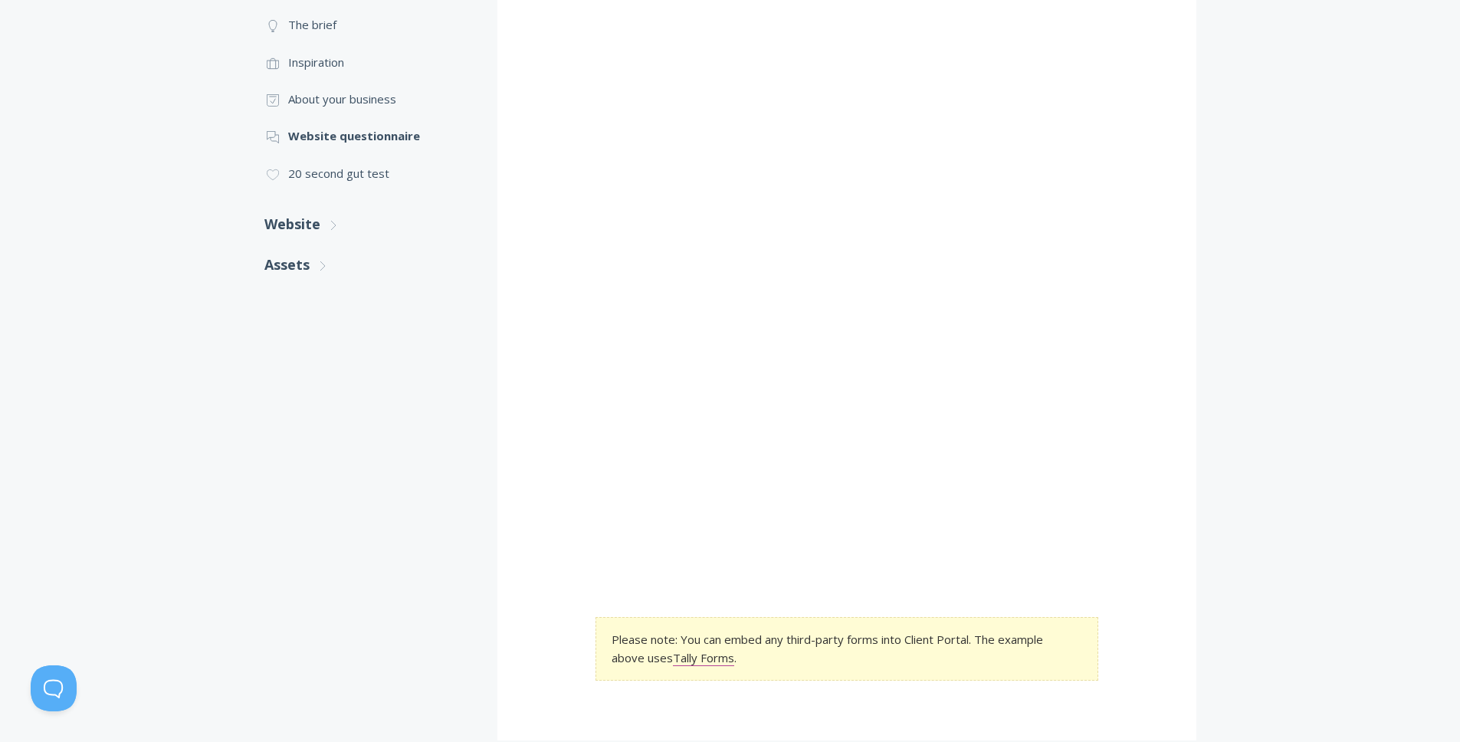
click at [1228, 346] on div ".st0{fill:none;stroke:#000000;stroke-width:2;stroke-miterlimit:10;} Untitled-27…" at bounding box center [730, 290] width 1460 height 970
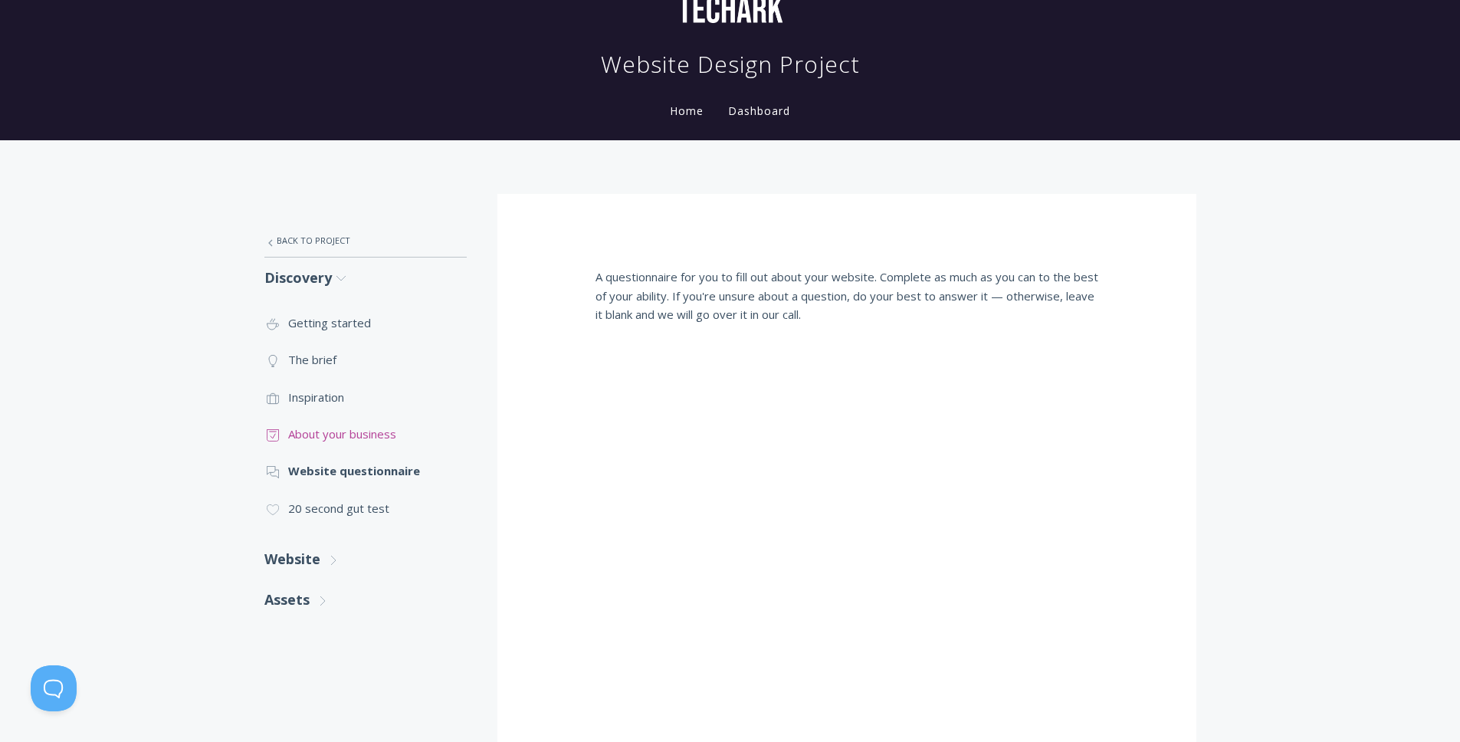
click at [300, 425] on link ".st0{fill:none;stroke:#000000;stroke-width:2;stroke-miterlimit:10;} Untitled-18…" at bounding box center [365, 433] width 202 height 37
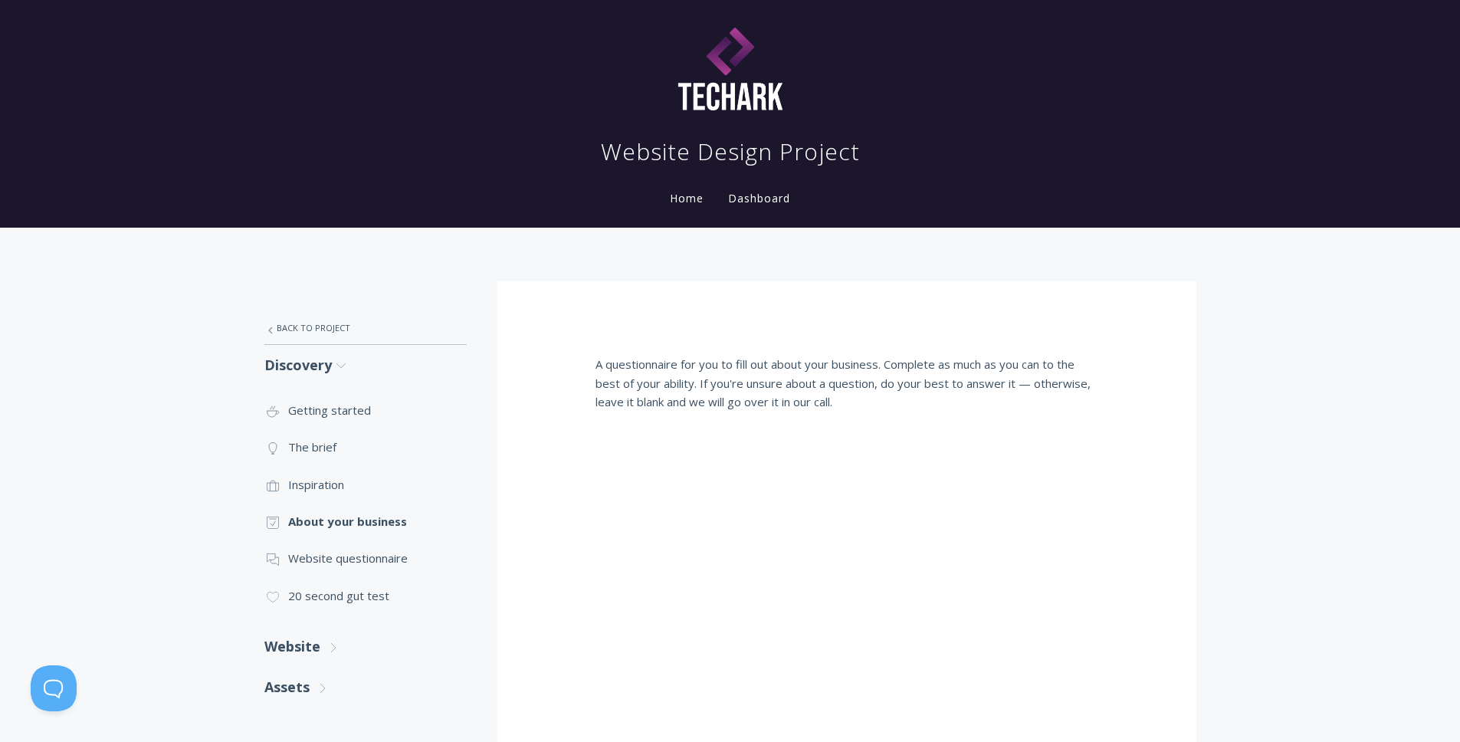
scroll to position [417, 0]
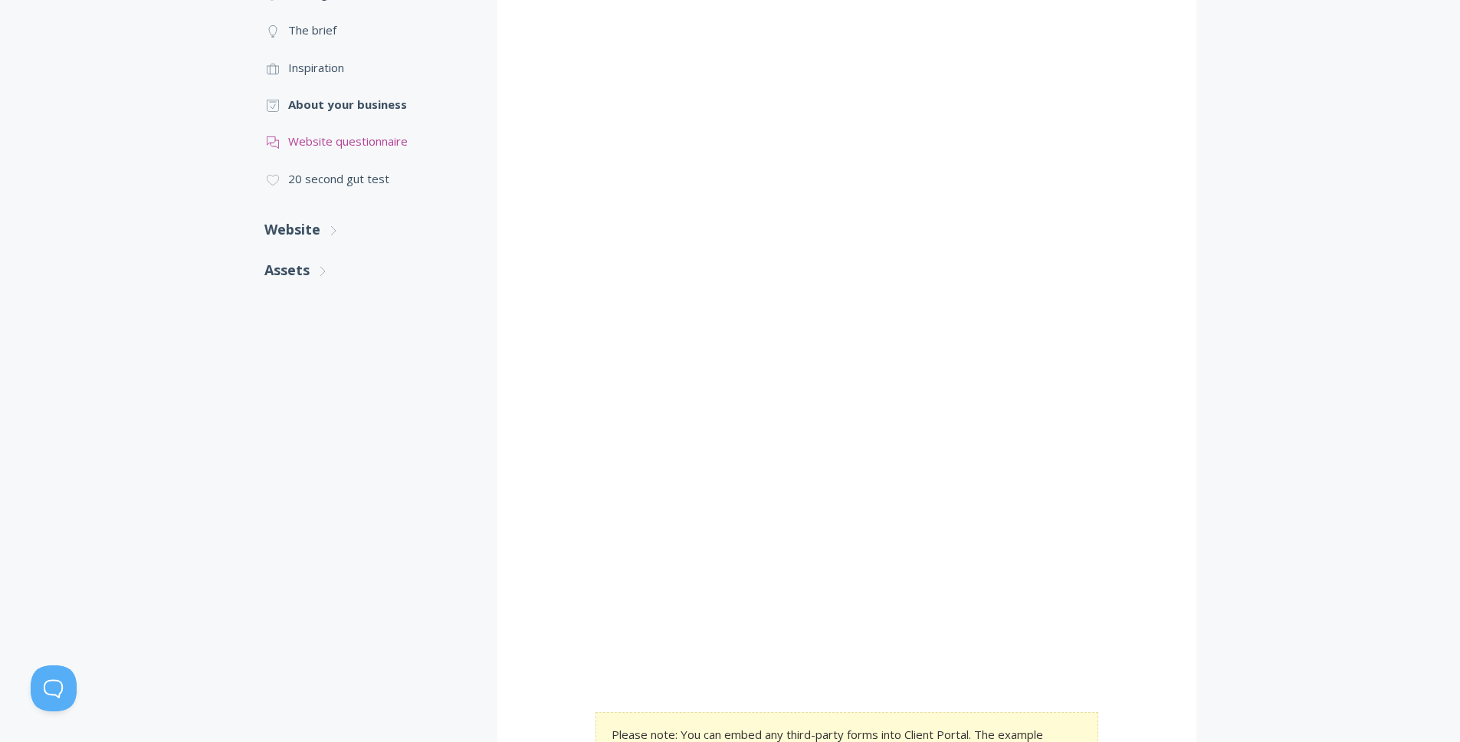
click at [345, 145] on link ".st0{fill:none;stroke:#000000;stroke-width:2;stroke-miterlimit:10;} 3. Communic…" at bounding box center [365, 141] width 202 height 37
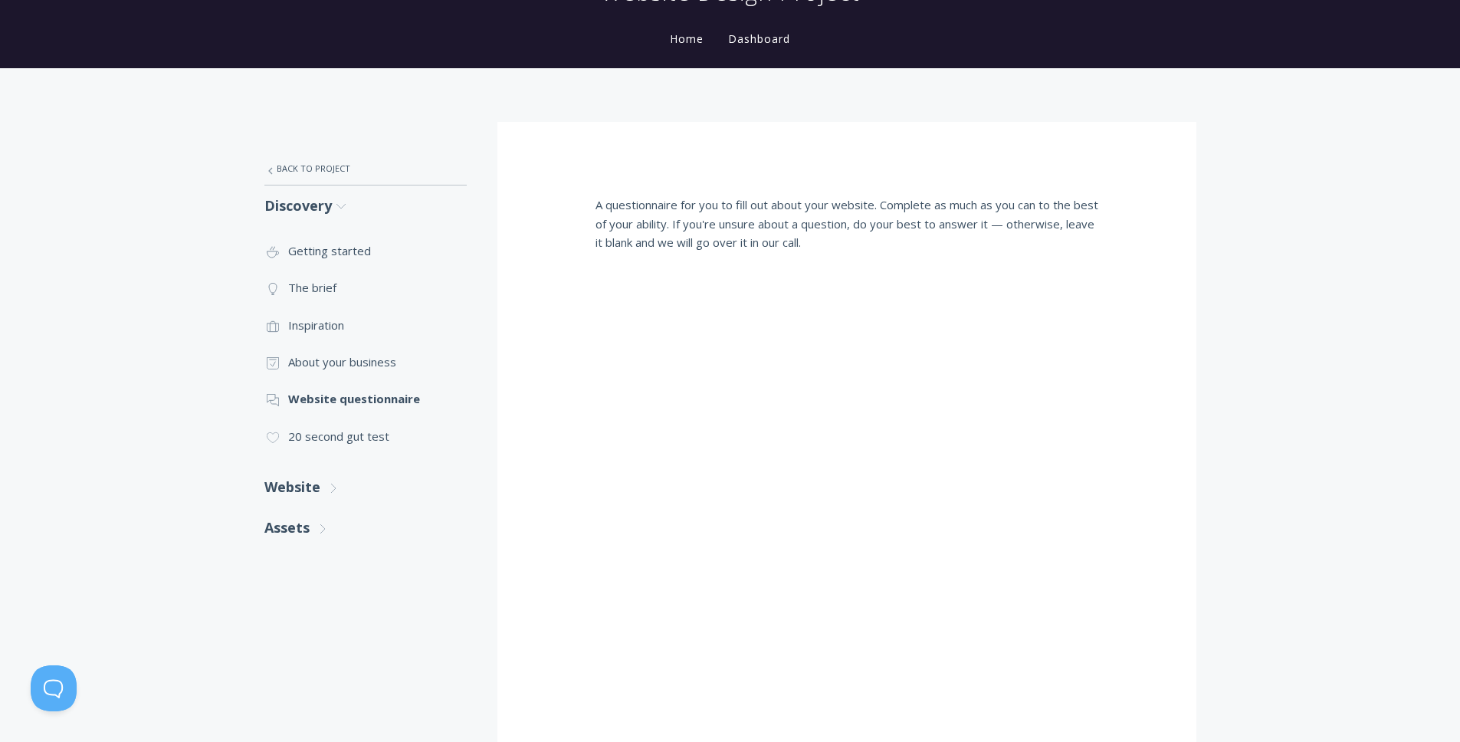
scroll to position [494, 0]
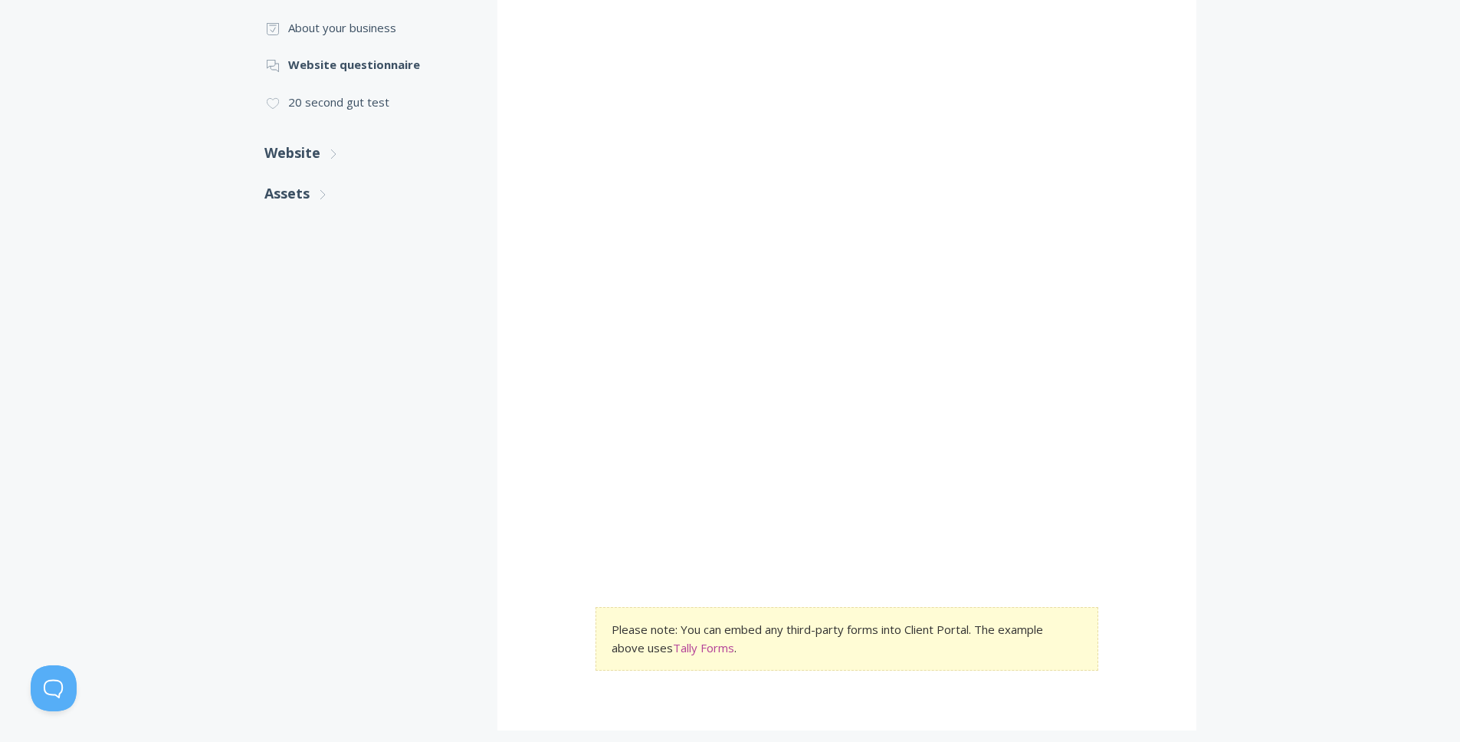
click at [717, 647] on link "Tally Forms" at bounding box center [703, 648] width 61 height 16
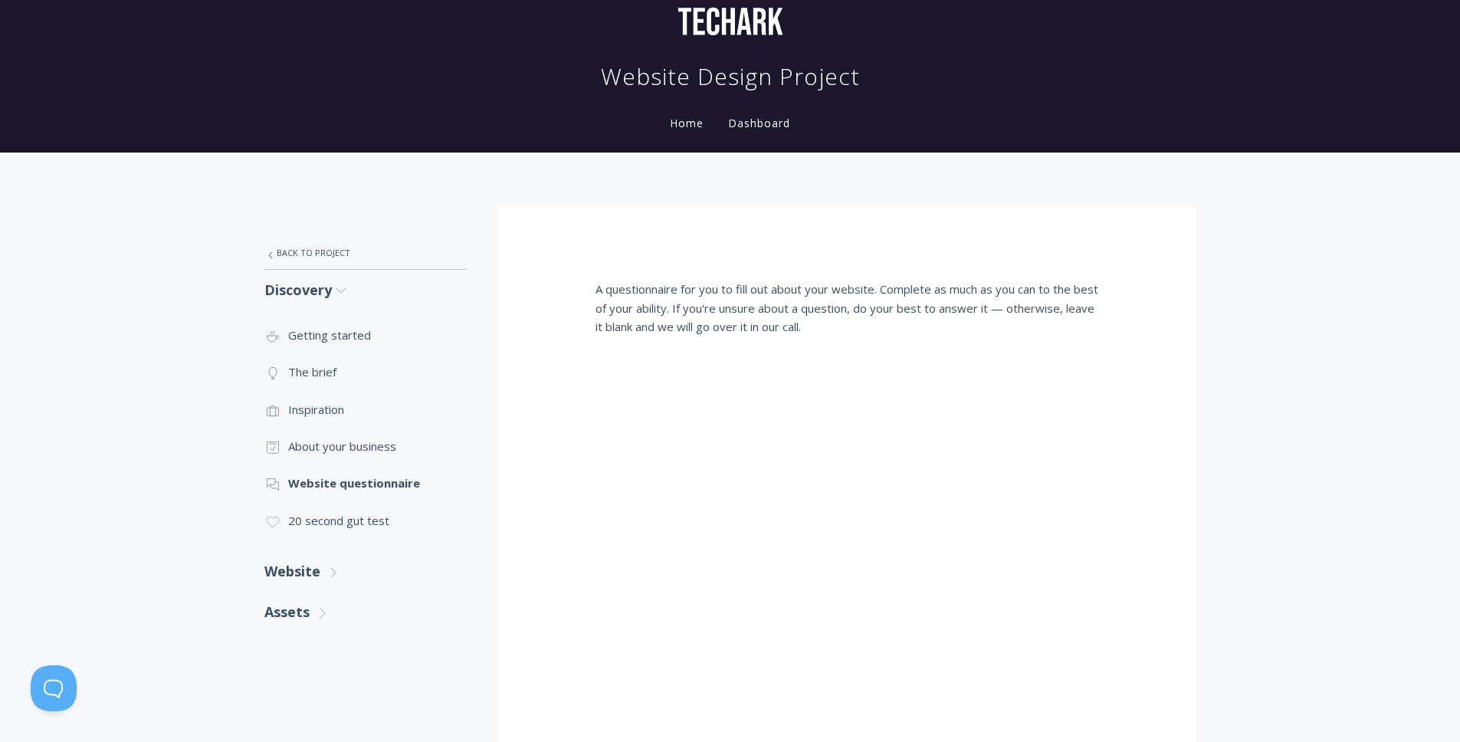
scroll to position [0, 0]
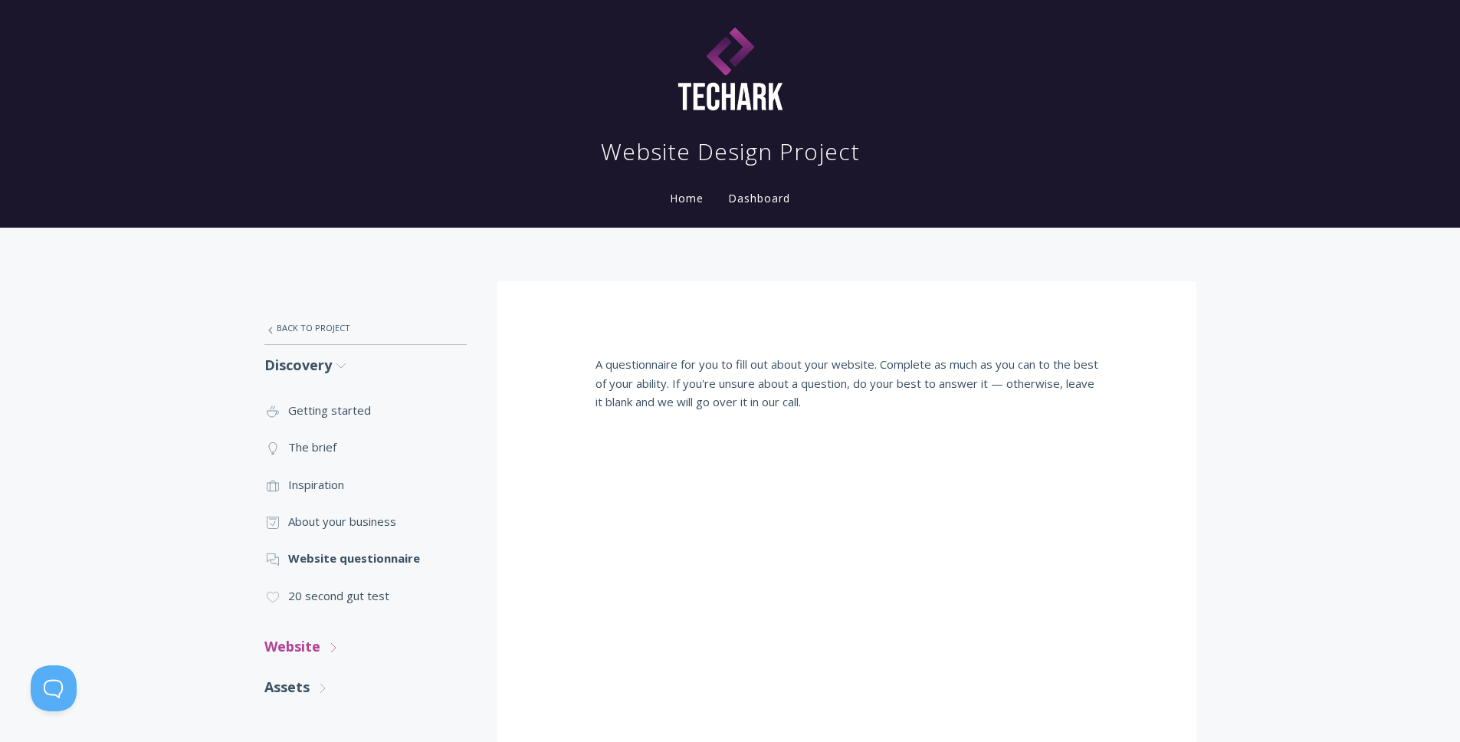
click at [309, 648] on link "Website .st0{fill:none;stroke:#000000;stroke-width:2;stroke-miterlimit:10;} Unt…" at bounding box center [365, 646] width 202 height 41
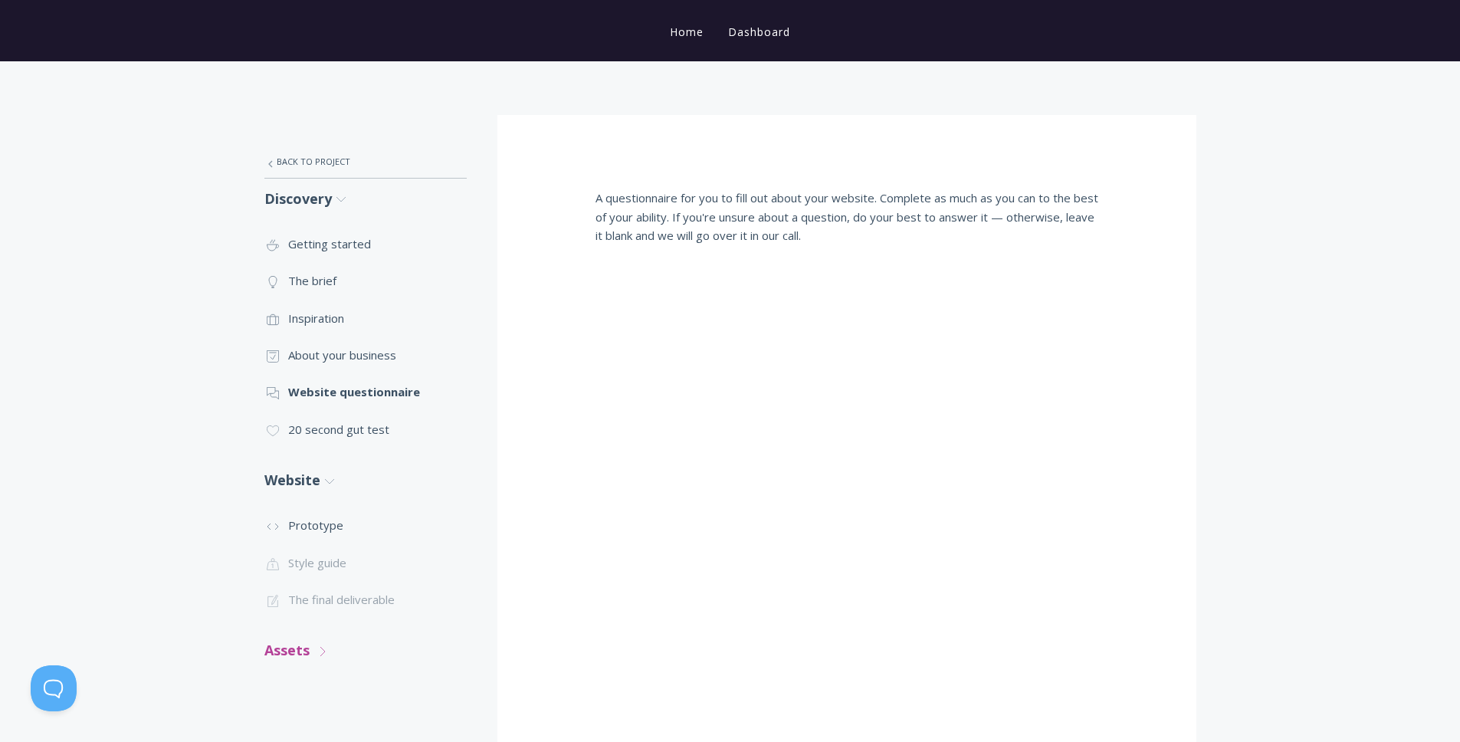
click at [302, 661] on link "Assets .st0{fill:none;stroke:#000000;stroke-width:2;stroke-miterlimit:10;} Unti…" at bounding box center [365, 650] width 202 height 41
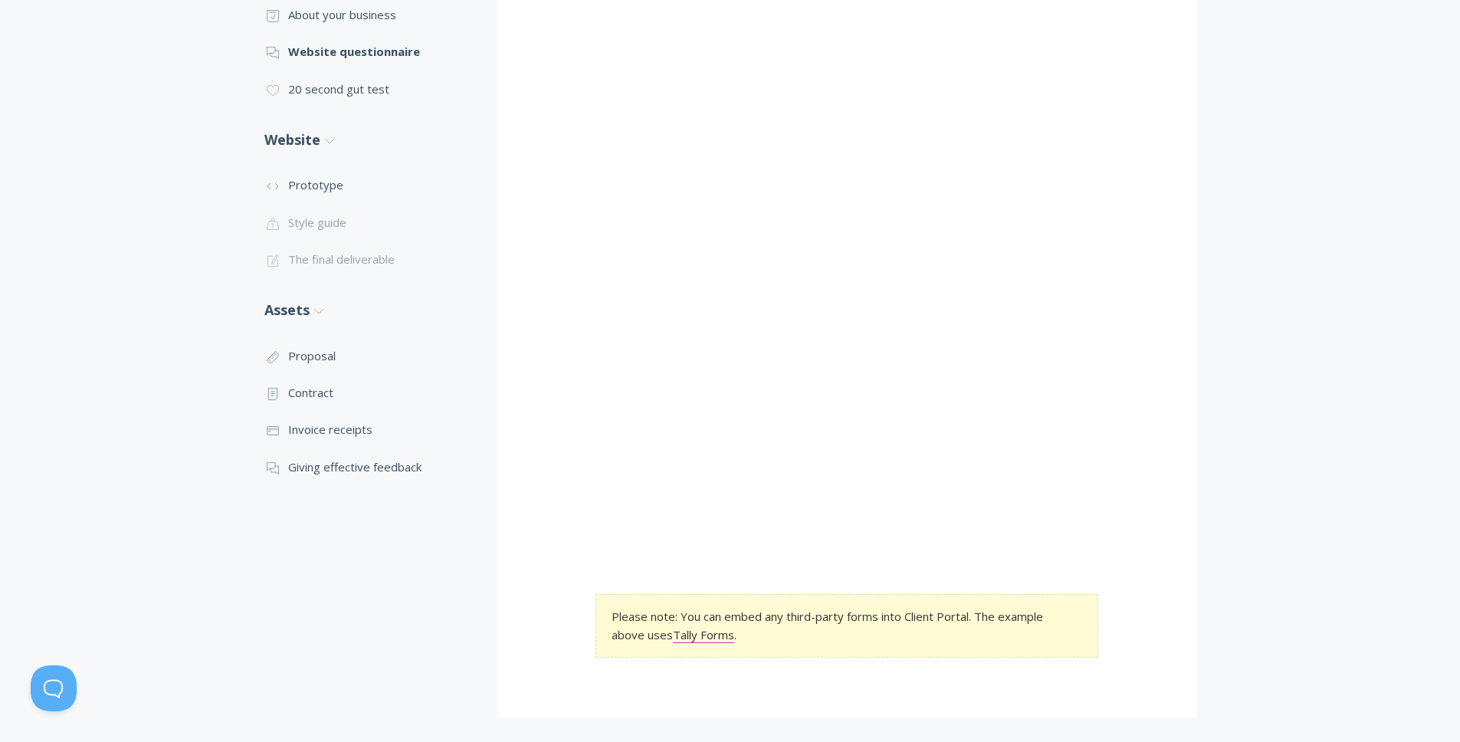
click at [1347, 21] on div ".st0{fill:none;stroke:#000000;stroke-width:2;stroke-miterlimit:10;} Untitled-27…" at bounding box center [730, 236] width 1460 height 1031
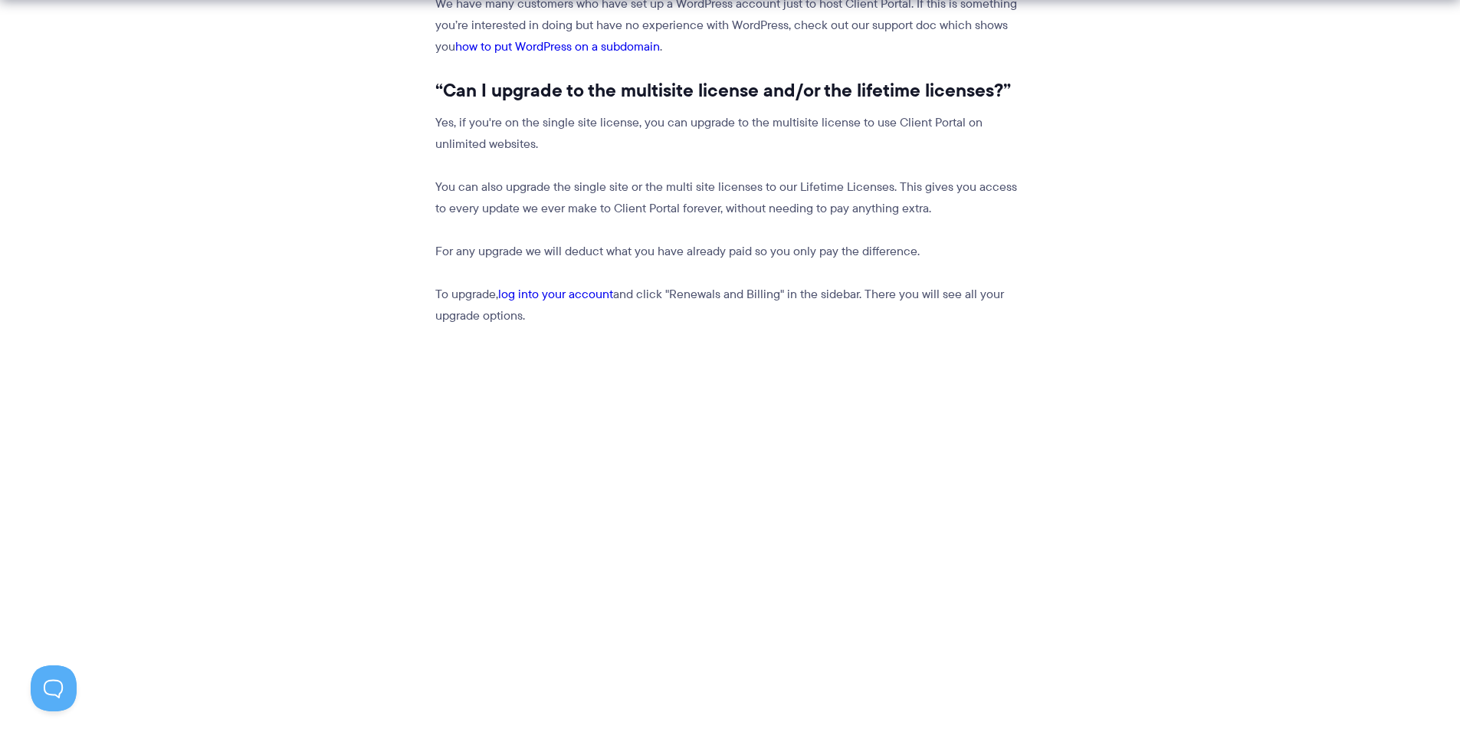
scroll to position [1422, 0]
